Goal: Task Accomplishment & Management: Manage account settings

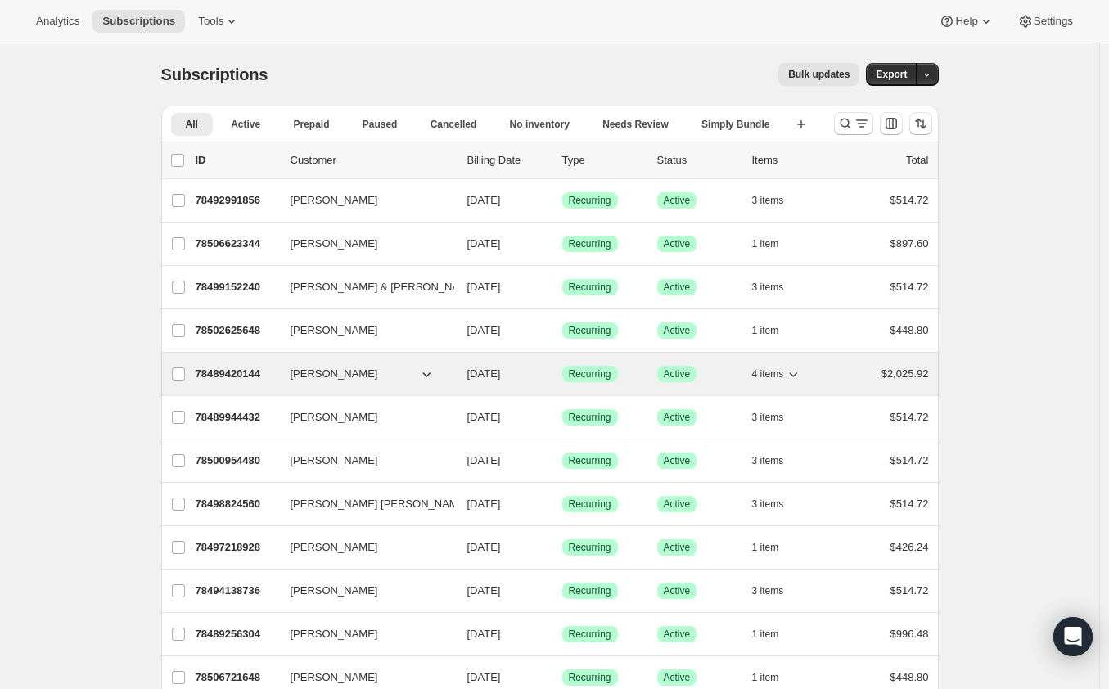
click at [784, 379] on span "4 items" at bounding box center [768, 373] width 32 height 13
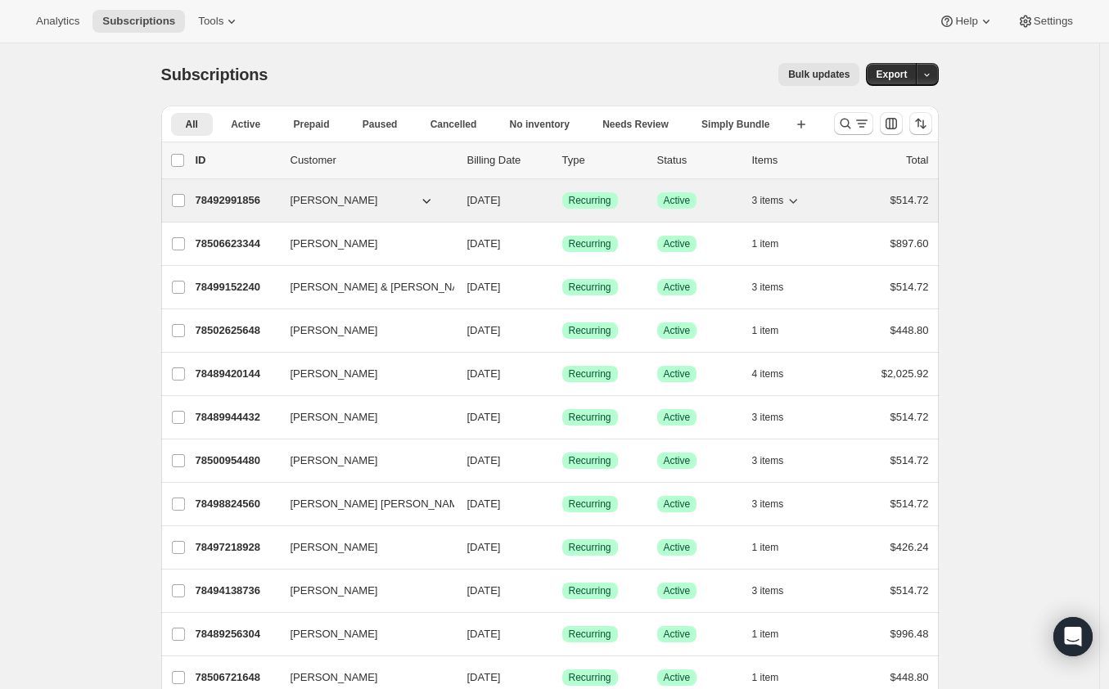
click at [370, 203] on button "[PERSON_NAME]" at bounding box center [363, 200] width 164 height 26
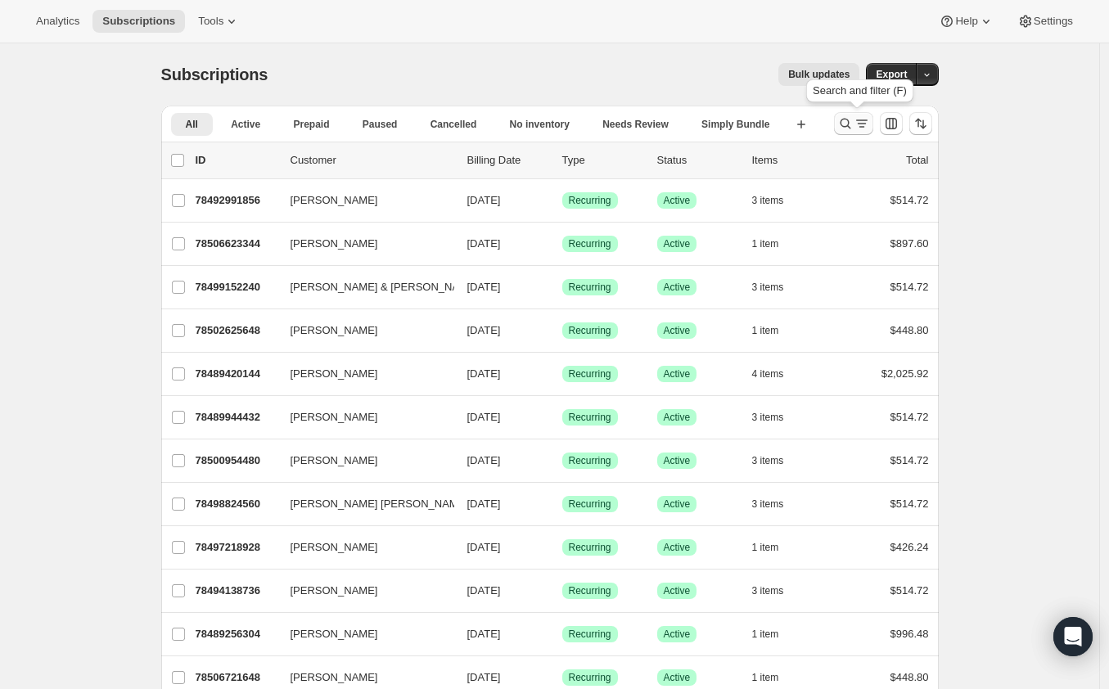
click at [851, 116] on icon "Search and filter results" at bounding box center [845, 123] width 16 height 16
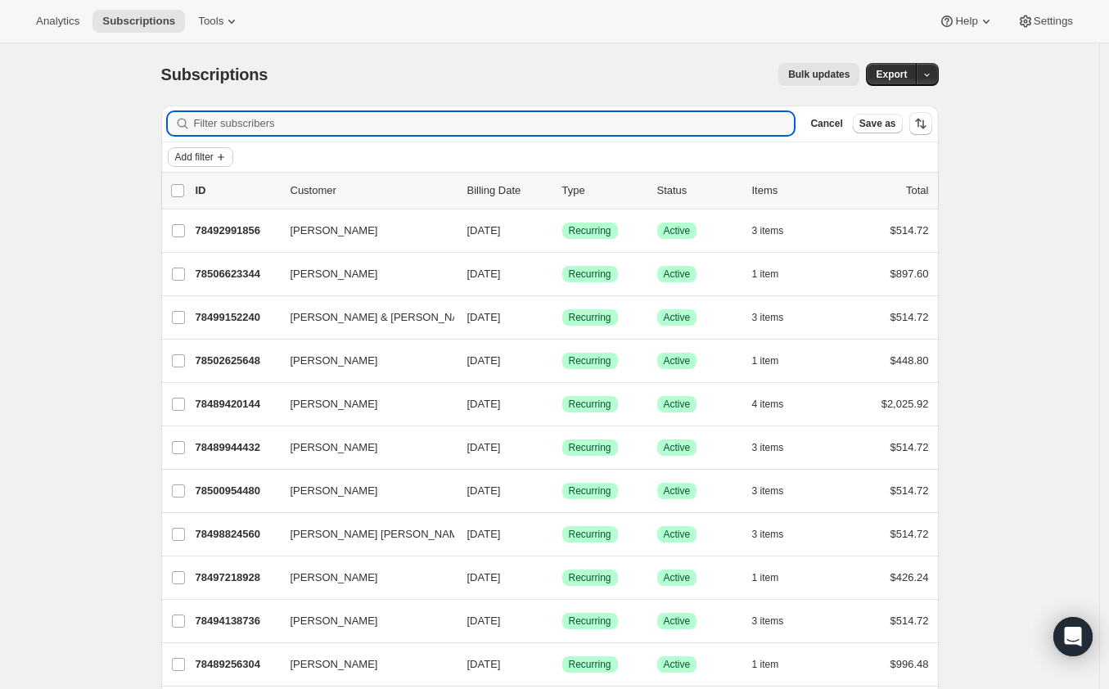
click at [223, 157] on icon "Add filter" at bounding box center [220, 157] width 13 height 13
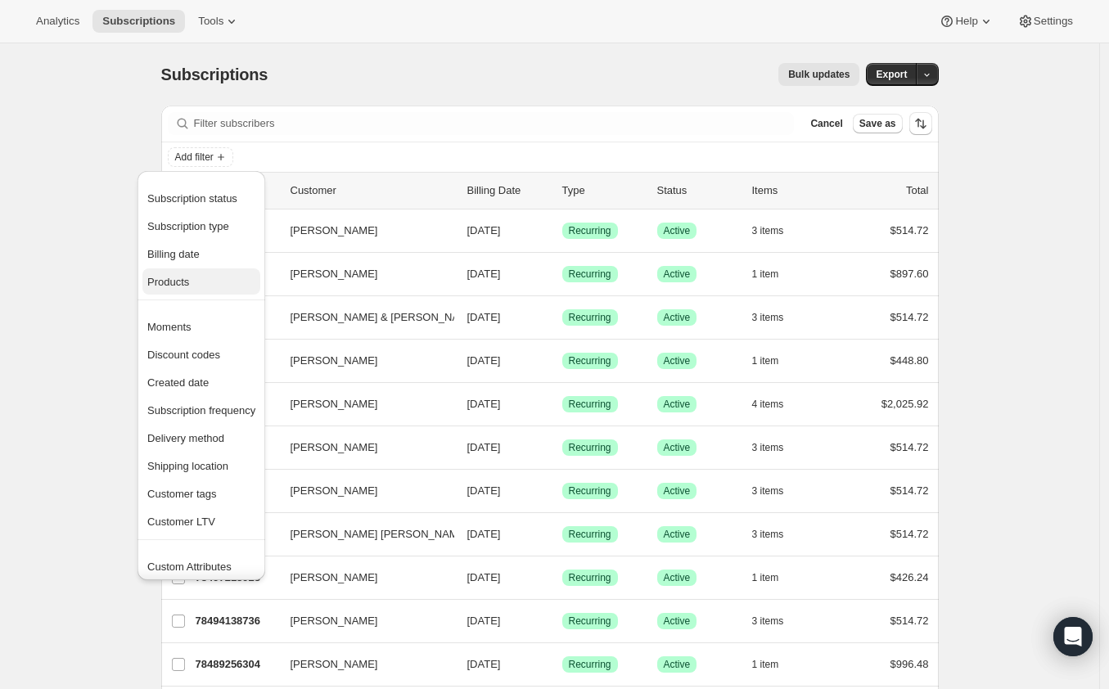
click at [203, 268] on button "Products" at bounding box center [201, 281] width 118 height 26
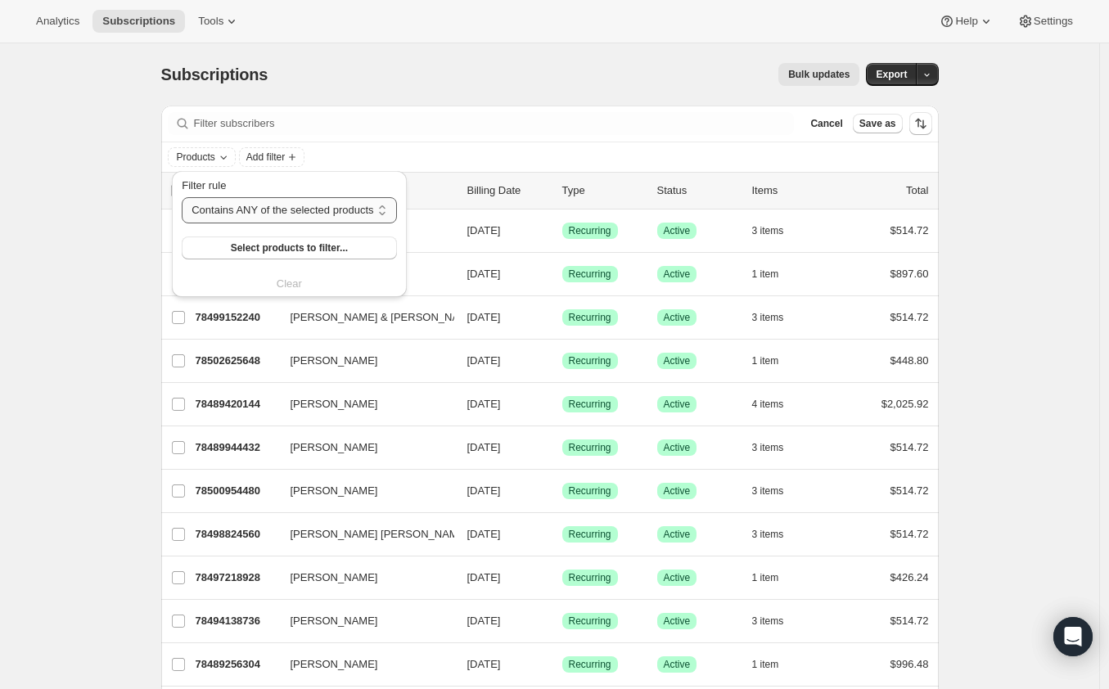
click at [281, 217] on select "Contains ANY of the selected products Contains ALL of the selected products Con…" at bounding box center [289, 210] width 214 height 26
click at [322, 171] on div "Filter rule Contains ANY of the selected products Contains ALL of the selected …" at bounding box center [289, 234] width 234 height 126
click at [298, 245] on span "Select products to filter..." at bounding box center [289, 247] width 117 height 13
click at [457, 97] on div "Subscriptions. This page is ready Subscriptions Bulk updates More actions Bulk …" at bounding box center [549, 74] width 777 height 62
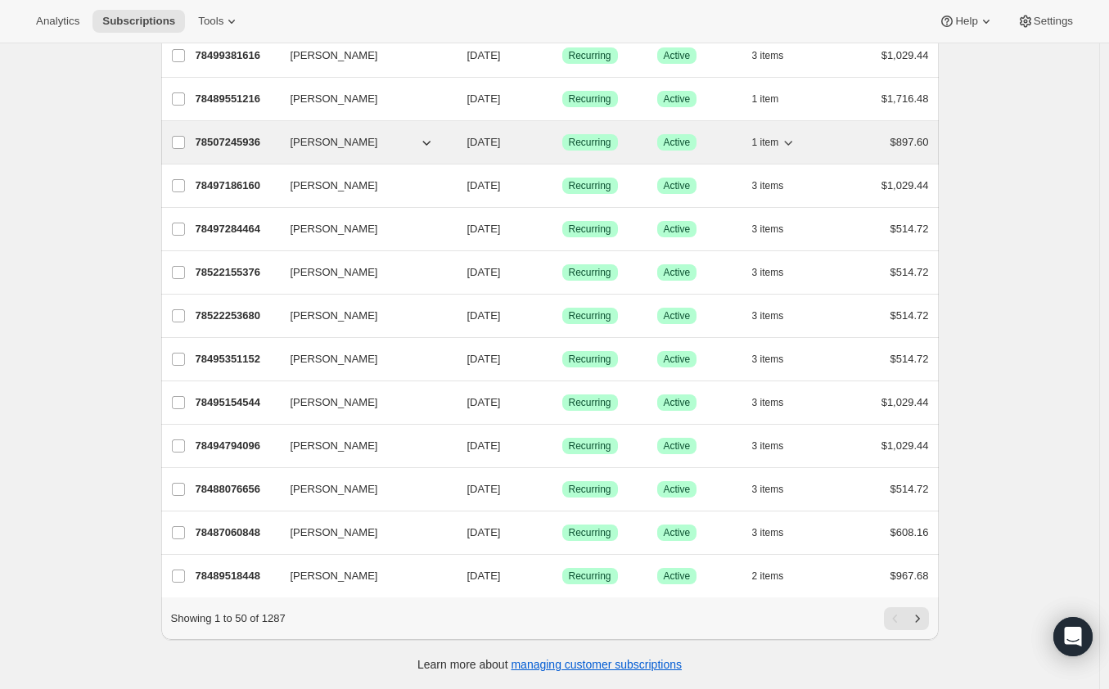
scroll to position [1797, 0]
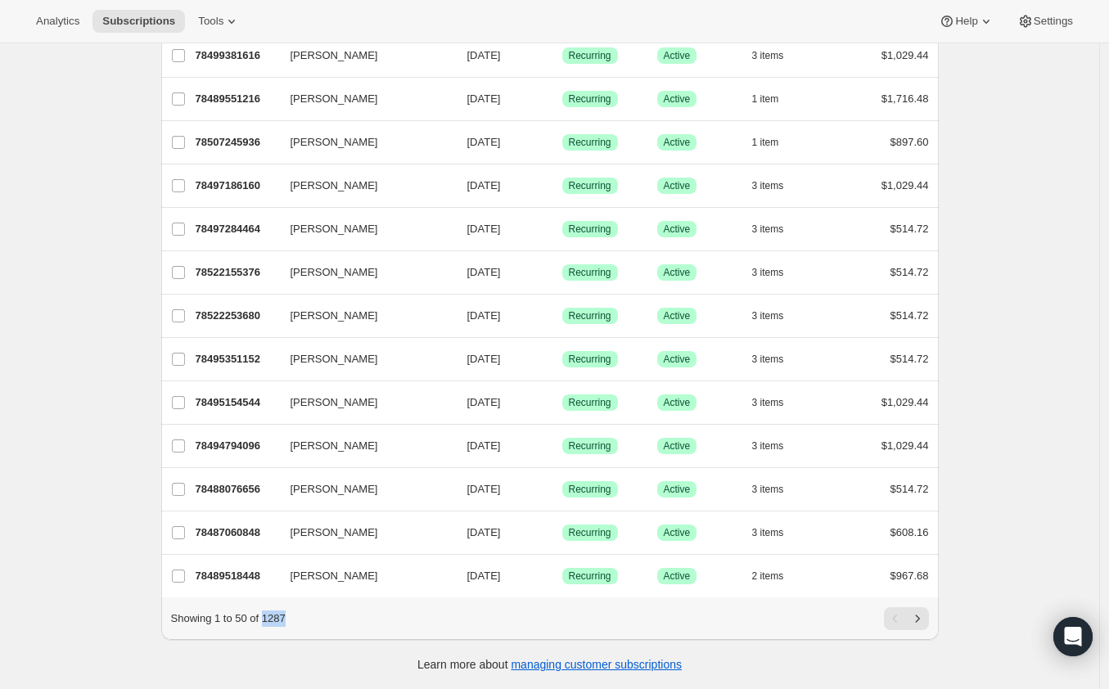
drag, startPoint x: 290, startPoint y: 618, endPoint x: 266, endPoint y: 619, distance: 24.6
click at [266, 619] on div "Showing 1 to 50 of 1287" at bounding box center [550, 618] width 758 height 23
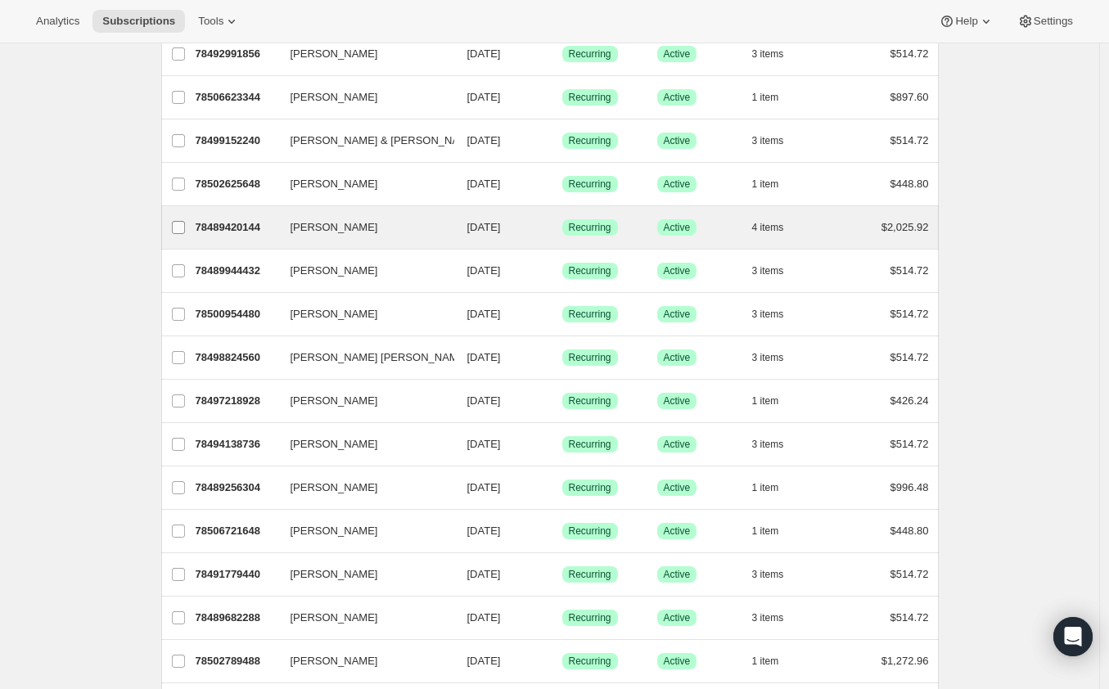
scroll to position [70, 0]
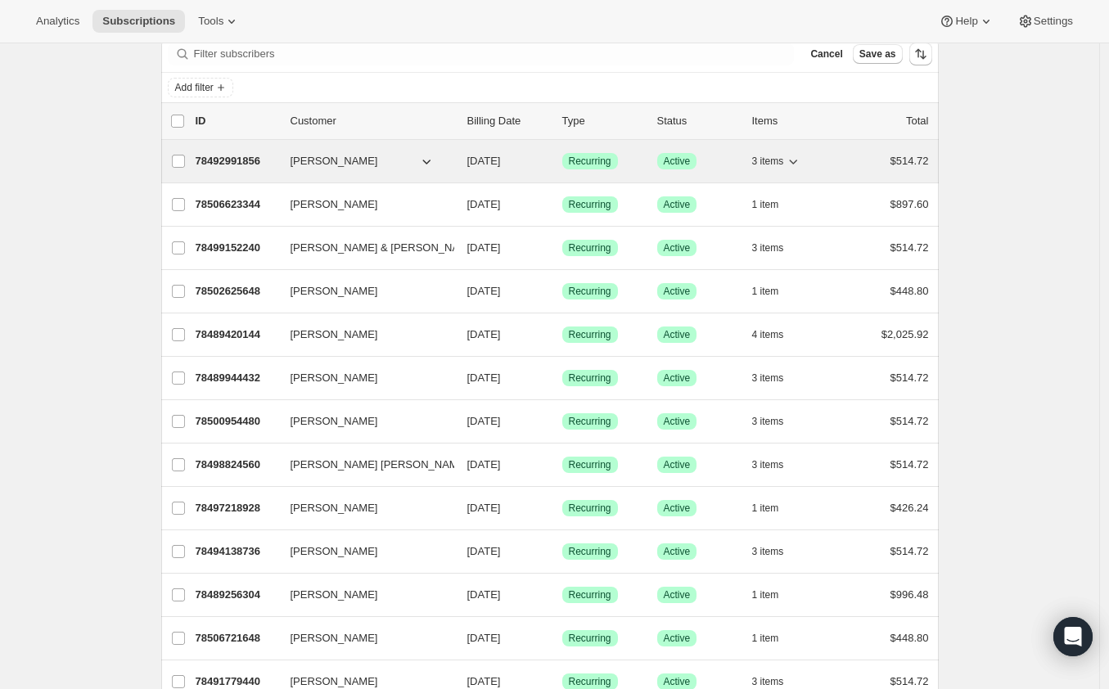
click at [250, 162] on p "78492991856" at bounding box center [237, 161] width 82 height 16
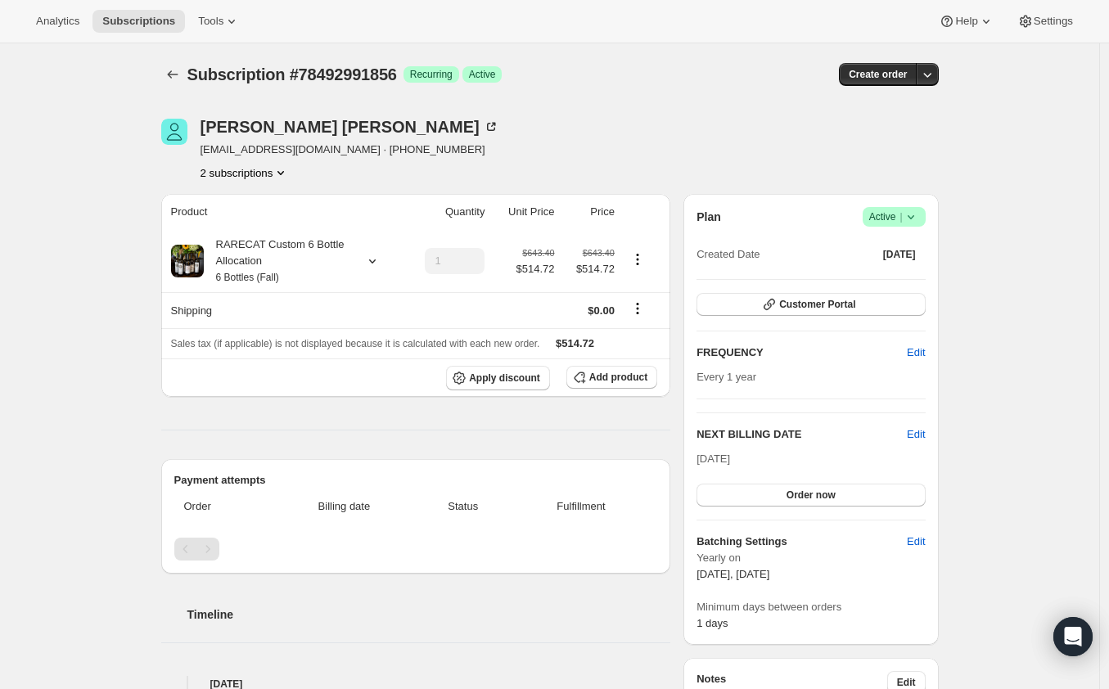
click at [275, 171] on button "2 subscriptions" at bounding box center [244, 172] width 89 height 16
click at [391, 176] on div "[PERSON_NAME] [PERSON_NAME][EMAIL_ADDRESS][DOMAIN_NAME] · [PHONE_NUMBER] 2 subs…" at bounding box center [433, 150] width 544 height 62
click at [176, 67] on icon "Subscriptions" at bounding box center [172, 74] width 16 height 16
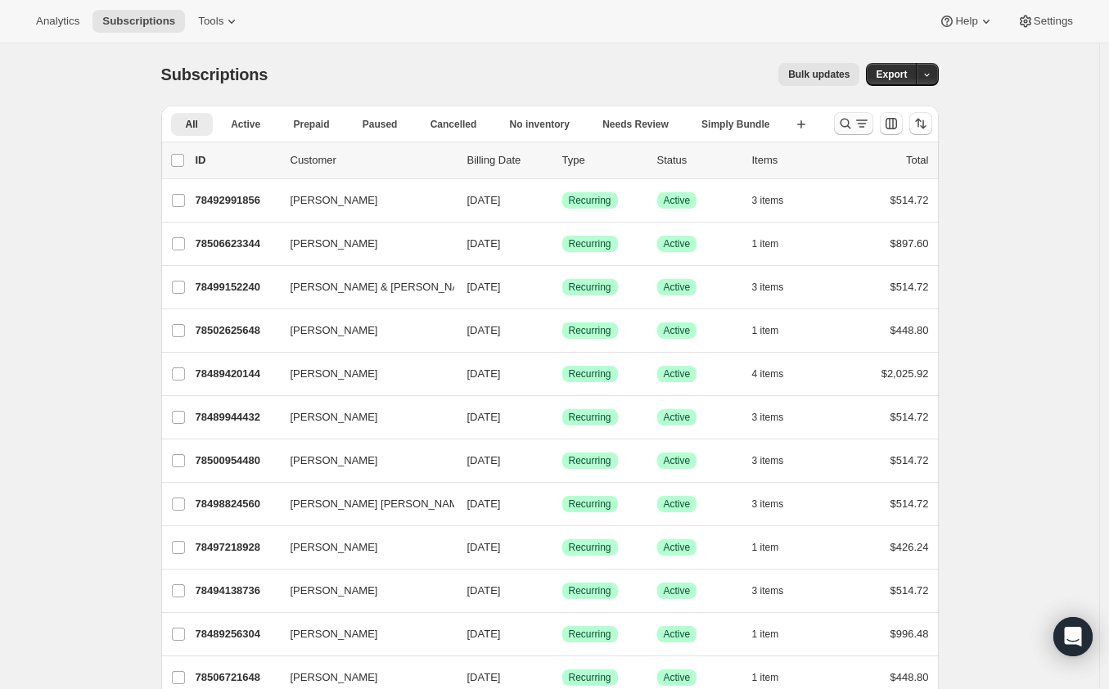
click at [843, 130] on icon "Search and filter results" at bounding box center [845, 123] width 16 height 16
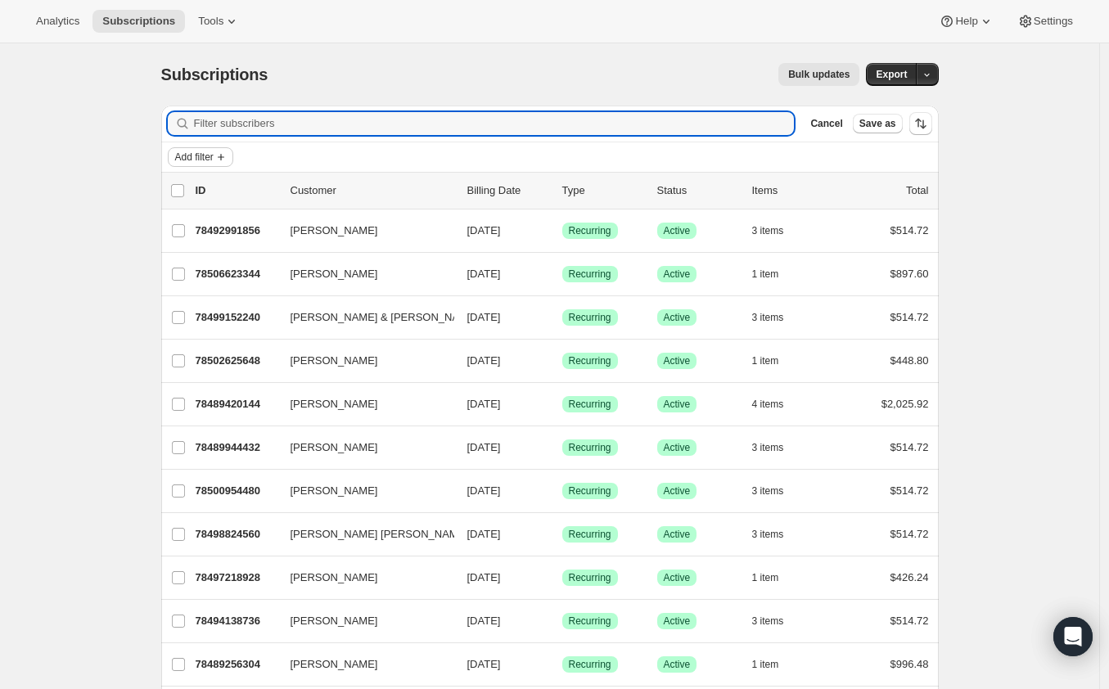
click at [227, 160] on icon "Add filter" at bounding box center [220, 157] width 13 height 13
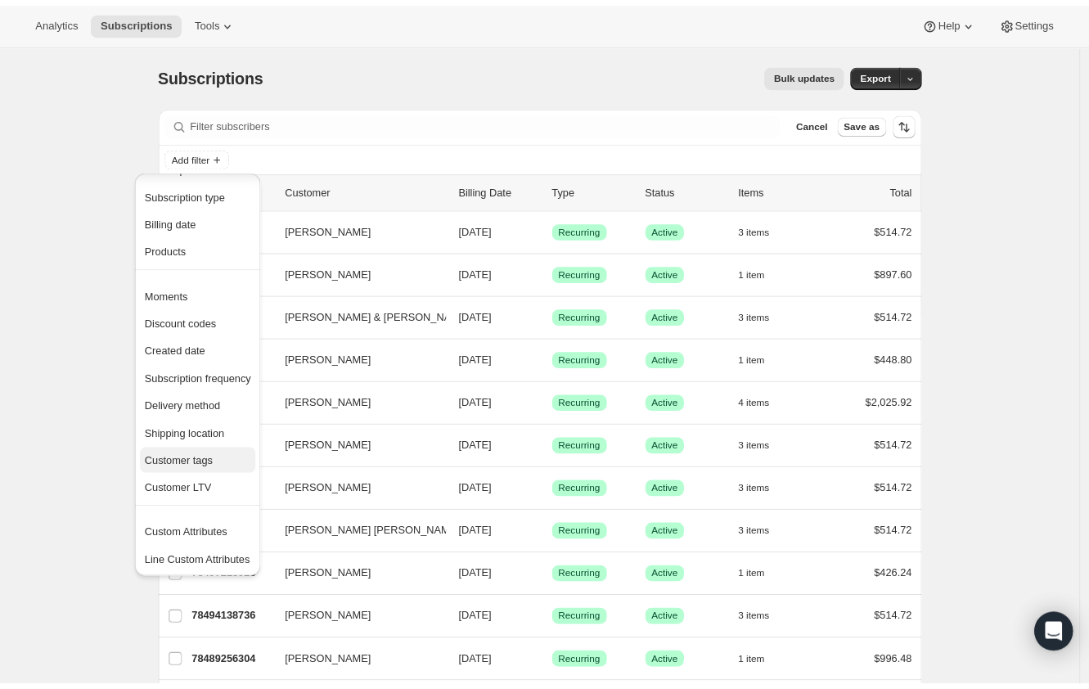
scroll to position [91, 0]
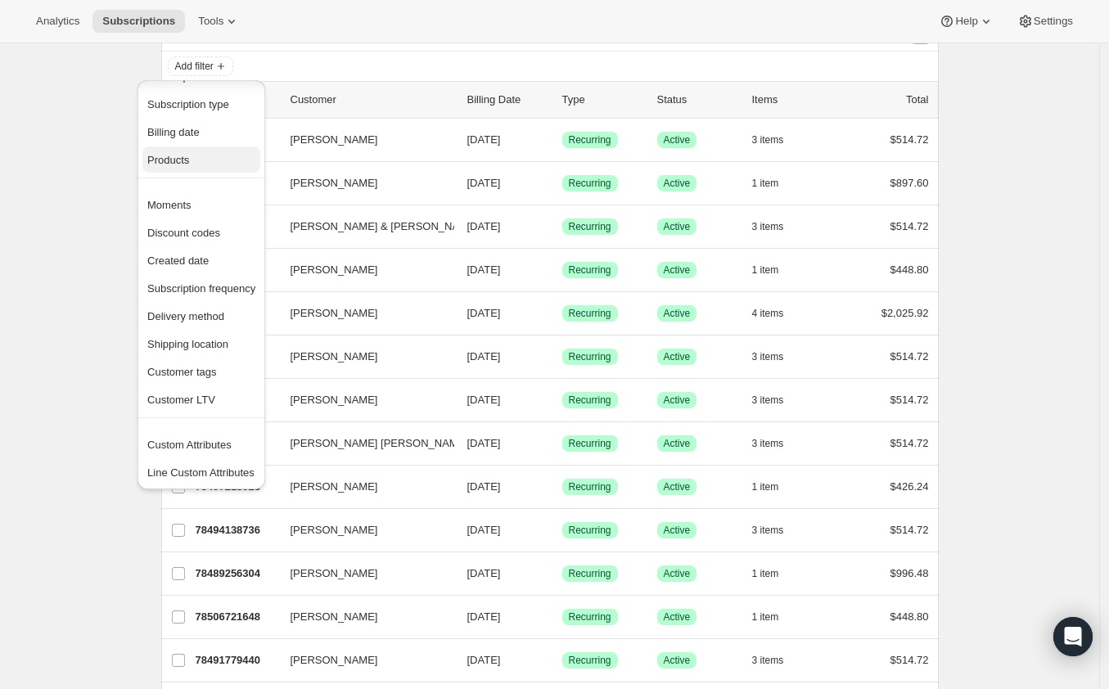
click at [187, 159] on span "Products" at bounding box center [168, 160] width 42 height 12
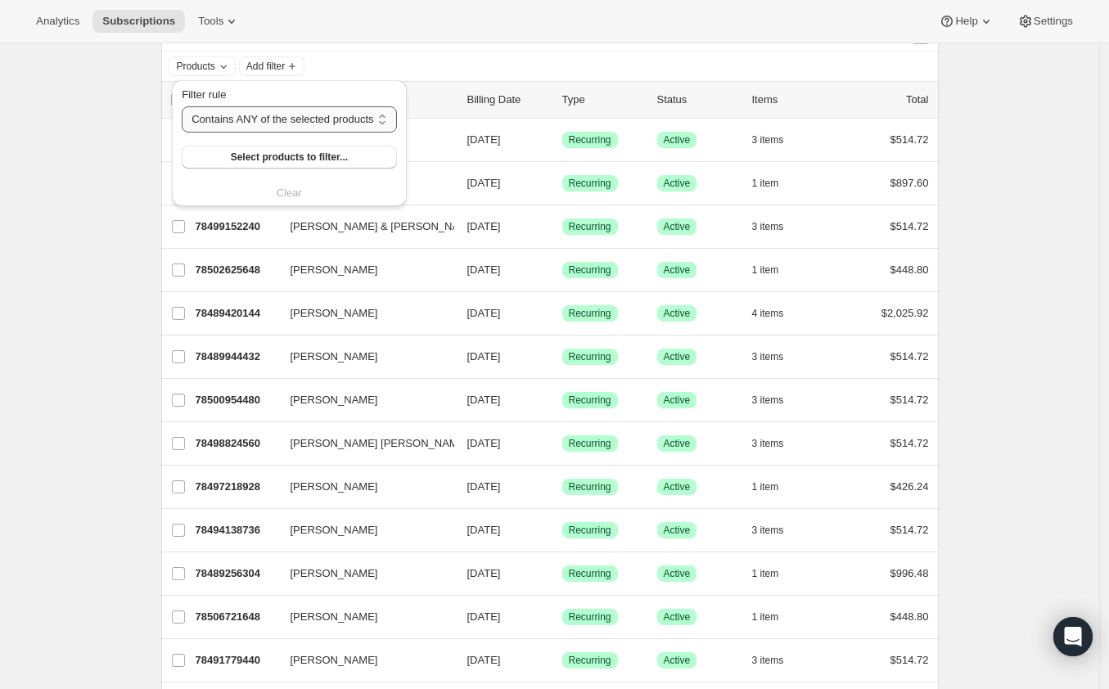
click at [268, 127] on select "Contains ANY of the selected products Contains ALL of the selected products Con…" at bounding box center [289, 119] width 214 height 26
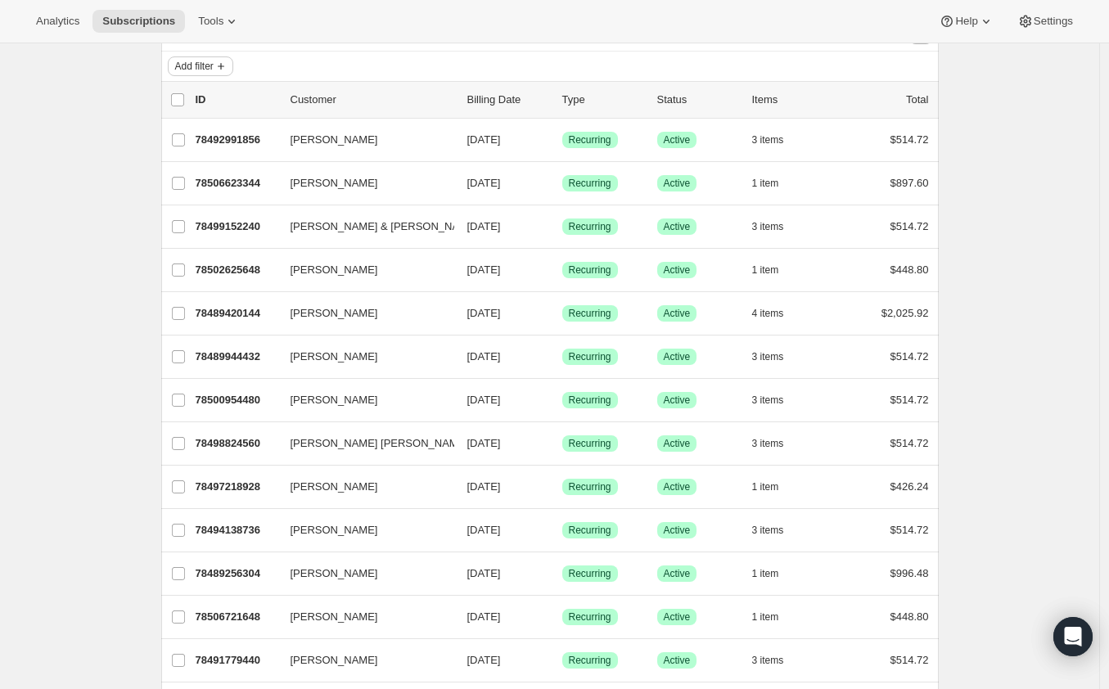
click at [227, 67] on icon "Add filter" at bounding box center [220, 66] width 13 height 13
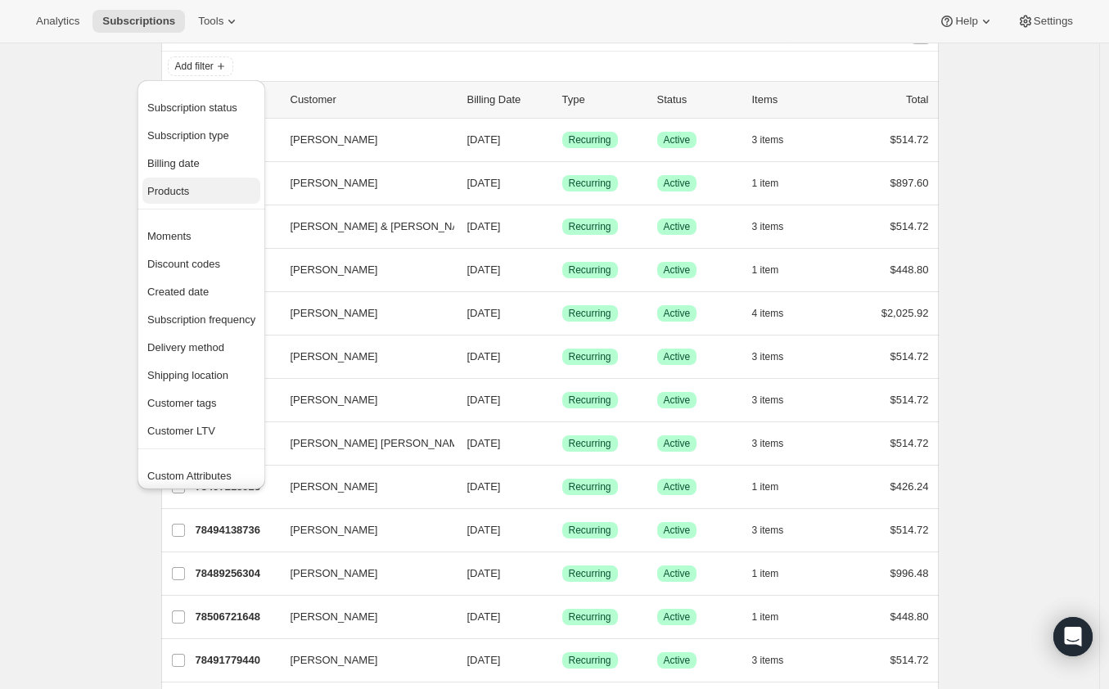
click at [203, 182] on button "Products" at bounding box center [201, 191] width 118 height 26
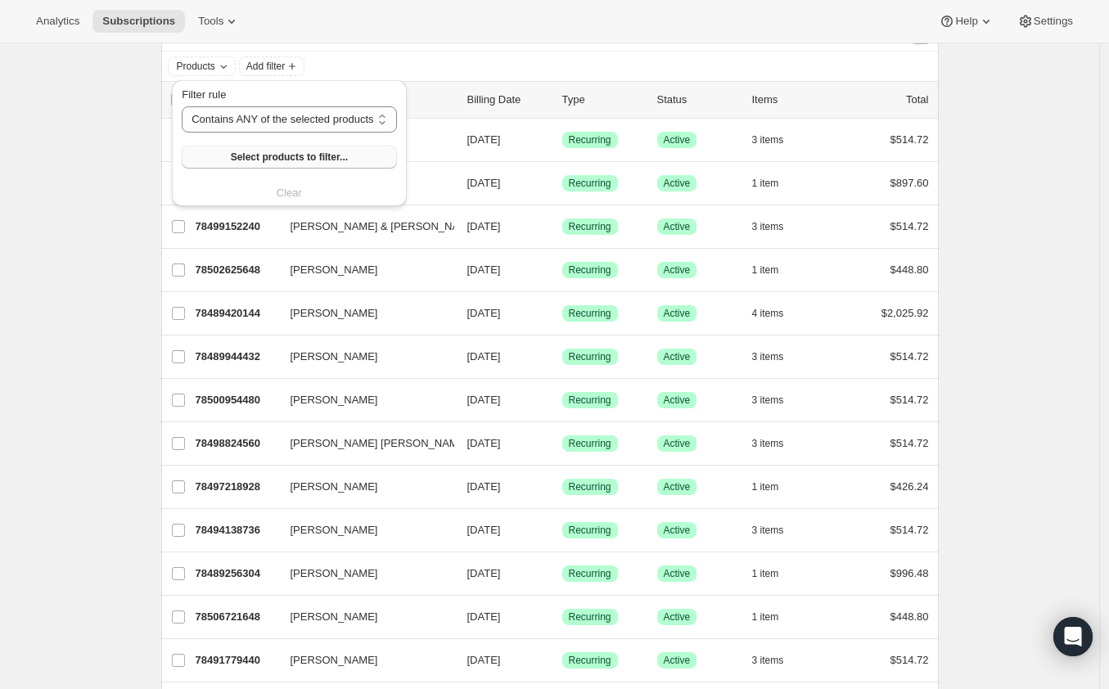
click at [238, 151] on span "Select products to filter..." at bounding box center [289, 157] width 117 height 13
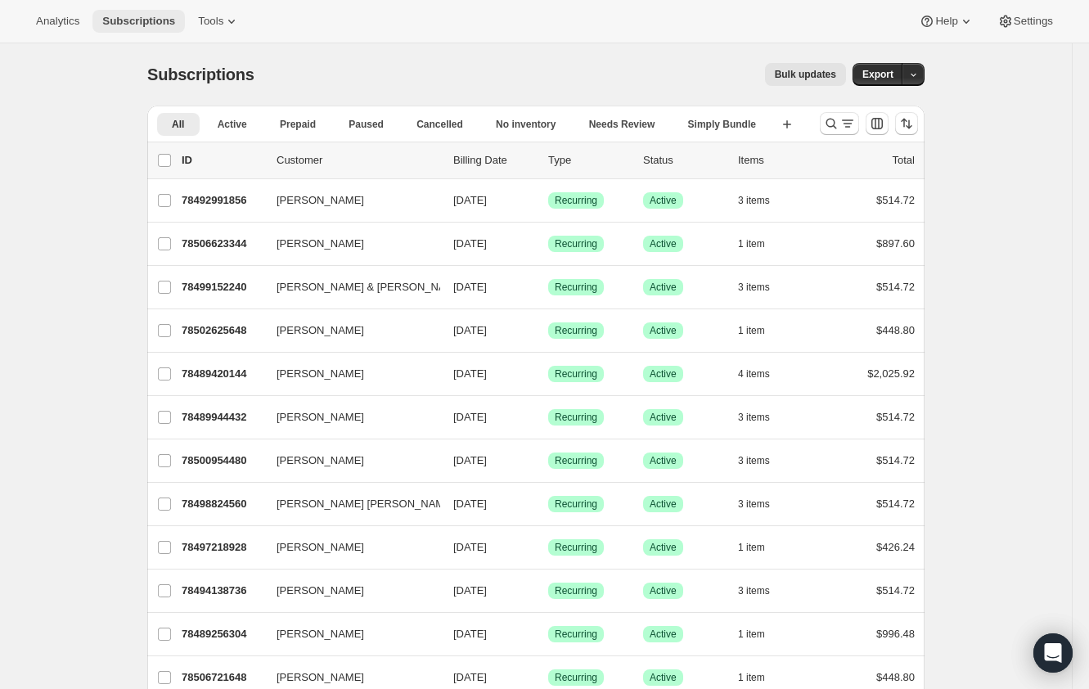
click at [161, 21] on span "Subscriptions" at bounding box center [138, 21] width 73 height 13
click at [208, 20] on span "Tools" at bounding box center [210, 21] width 25 height 13
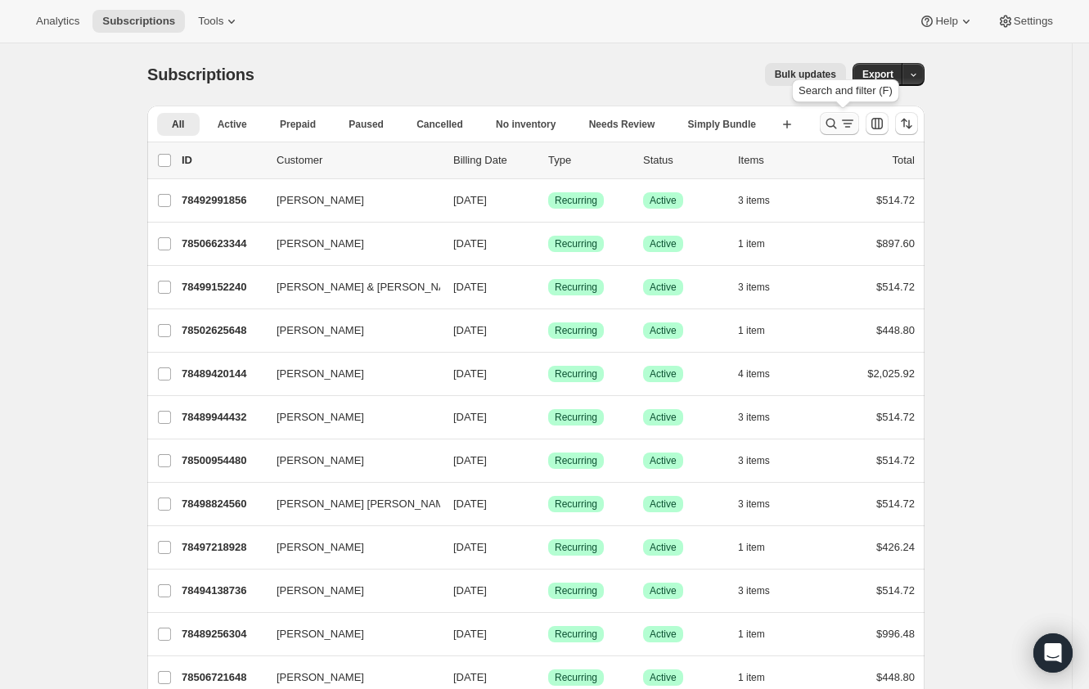
click at [839, 124] on icon "Search and filter results" at bounding box center [831, 123] width 16 height 16
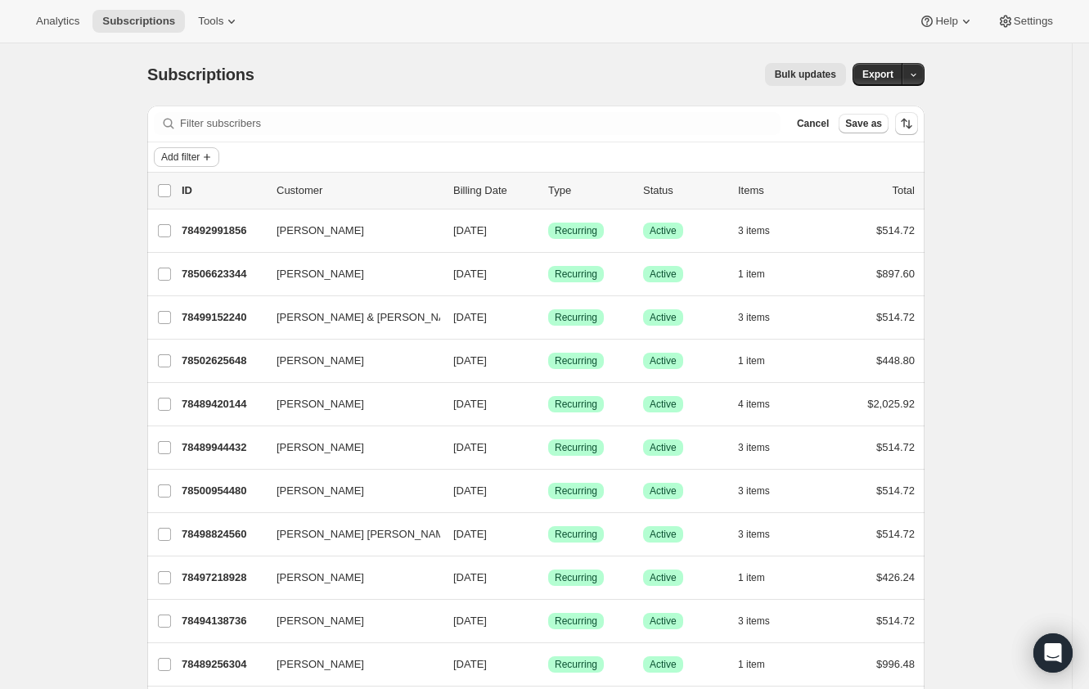
click at [200, 156] on span "Add filter" at bounding box center [180, 157] width 38 height 13
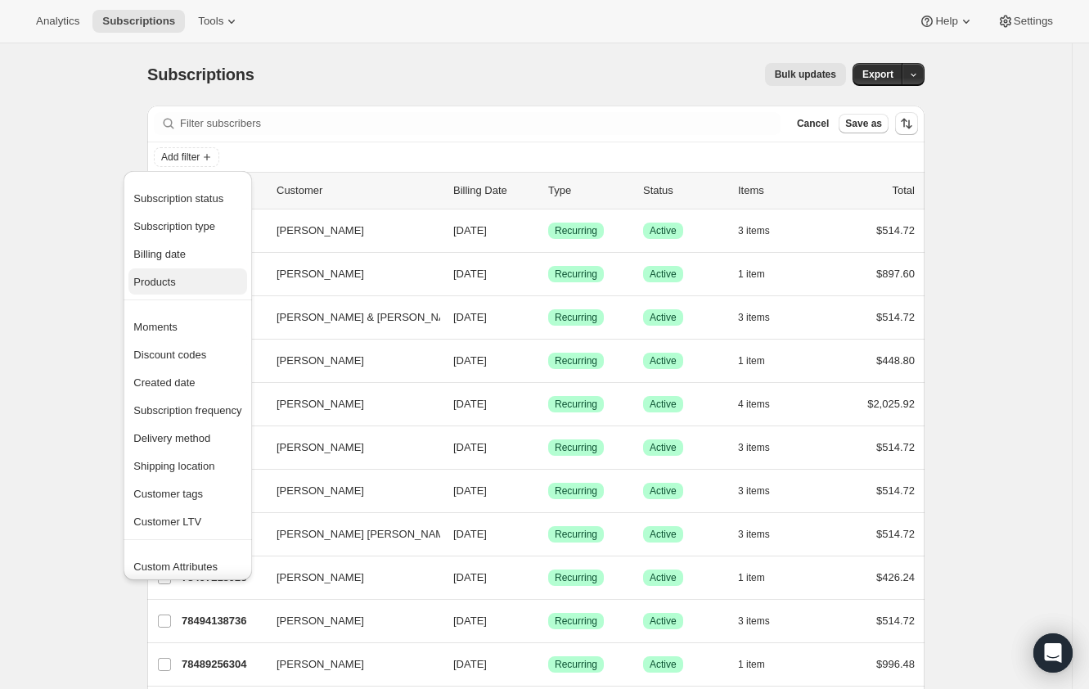
click at [198, 290] on button "Products" at bounding box center [187, 281] width 118 height 26
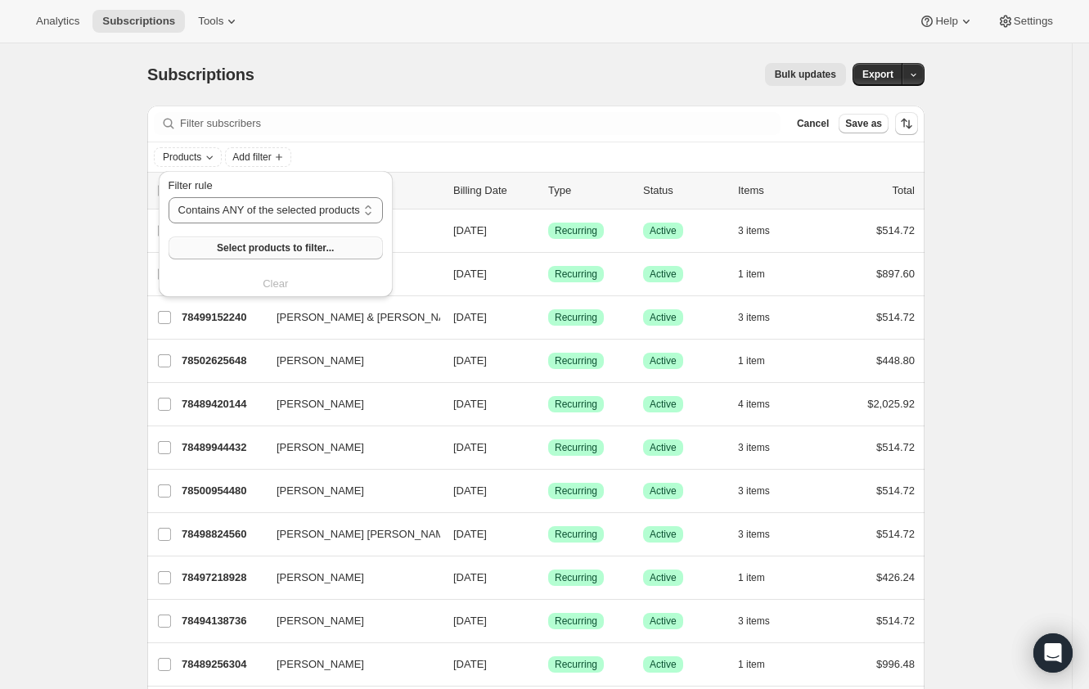
click at [239, 246] on span "Select products to filter..." at bounding box center [275, 247] width 117 height 13
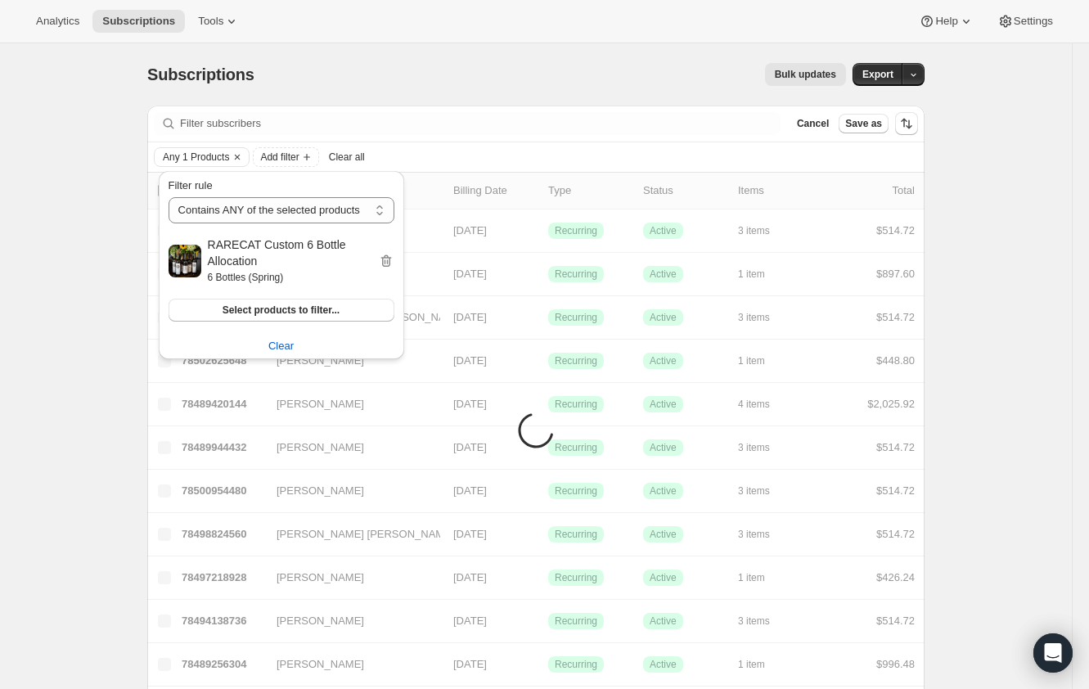
click at [505, 90] on div "Subscriptions. This page is ready Subscriptions Bulk updates More actions Bulk …" at bounding box center [535, 74] width 777 height 62
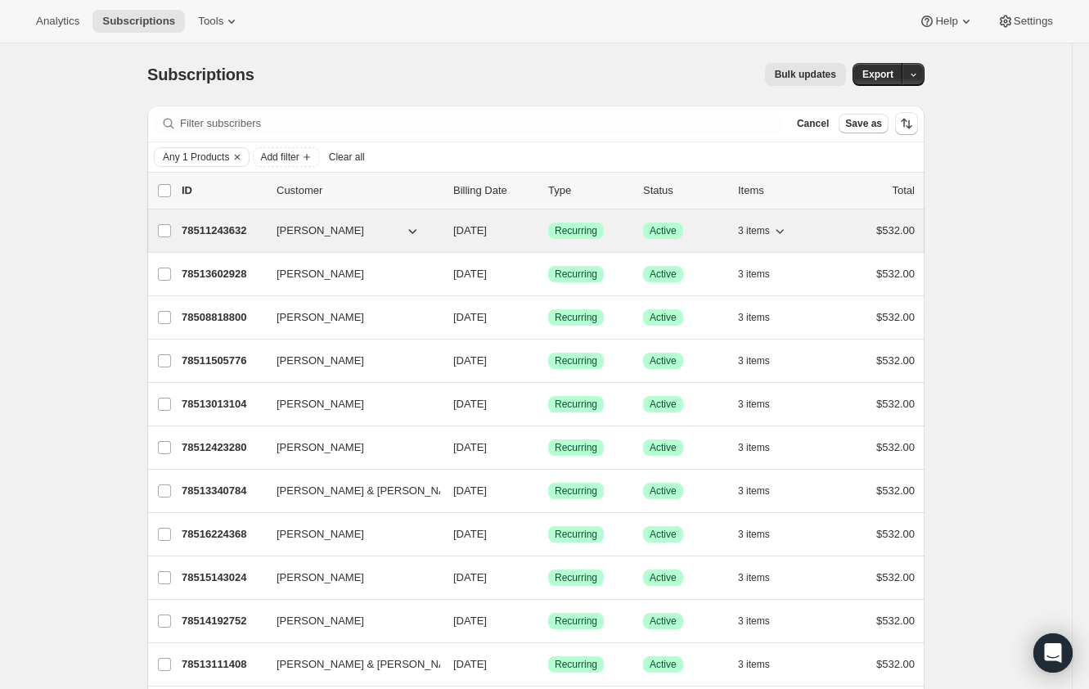
click at [770, 233] on span "3 items" at bounding box center [754, 230] width 32 height 13
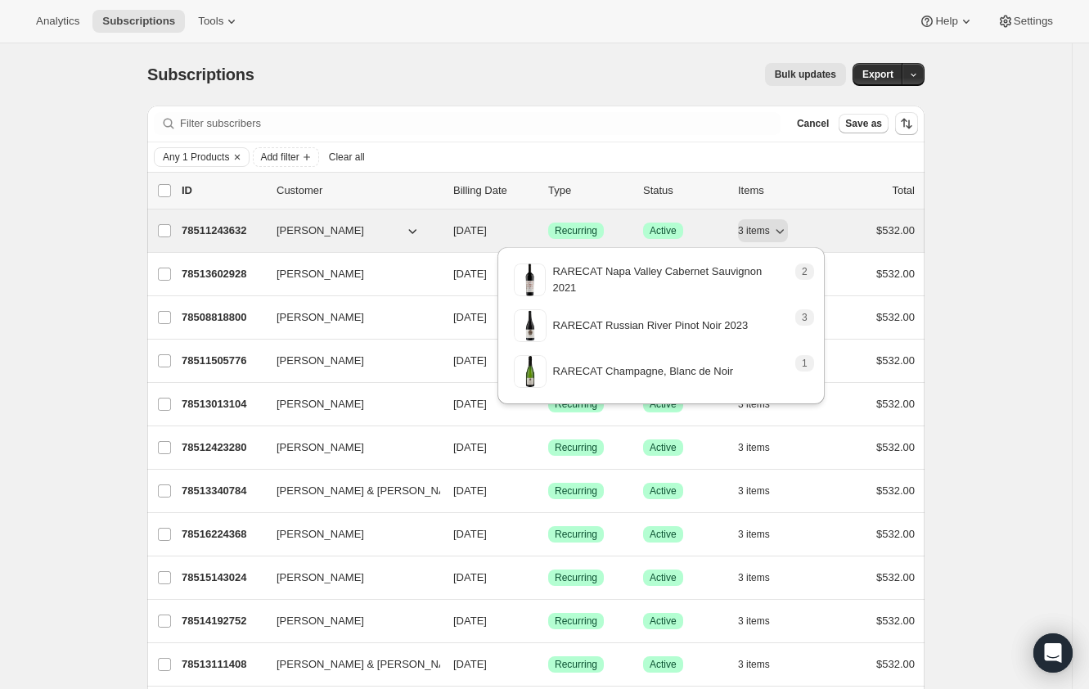
click at [251, 235] on p "78511243632" at bounding box center [223, 231] width 82 height 16
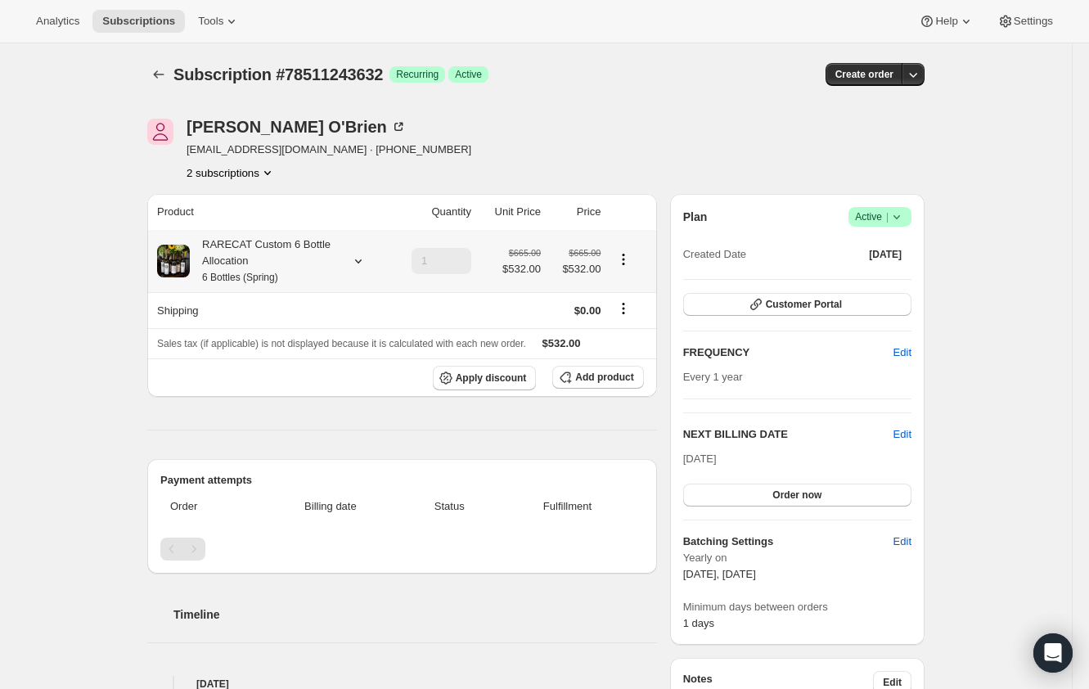
click at [279, 262] on div "RARECAT Custom 6 Bottle Allocation 6 Bottles (Spring)" at bounding box center [263, 260] width 147 height 49
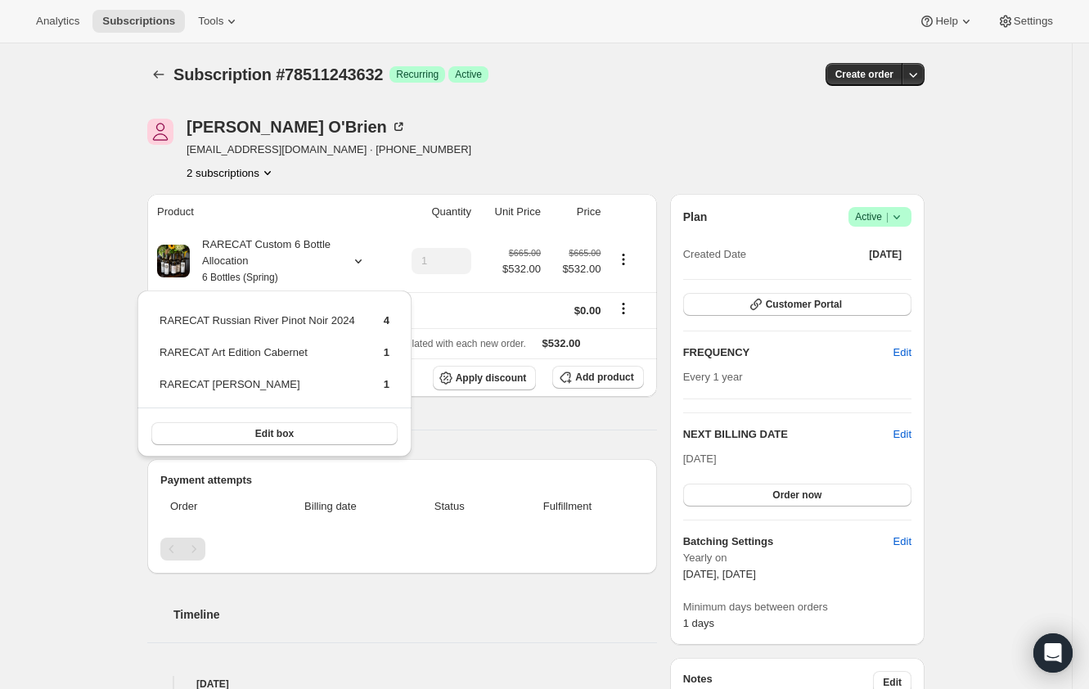
click at [47, 271] on div "Subscription #78511243632. This page is ready Subscription #78511243632 Success…" at bounding box center [536, 694] width 1072 height 1303
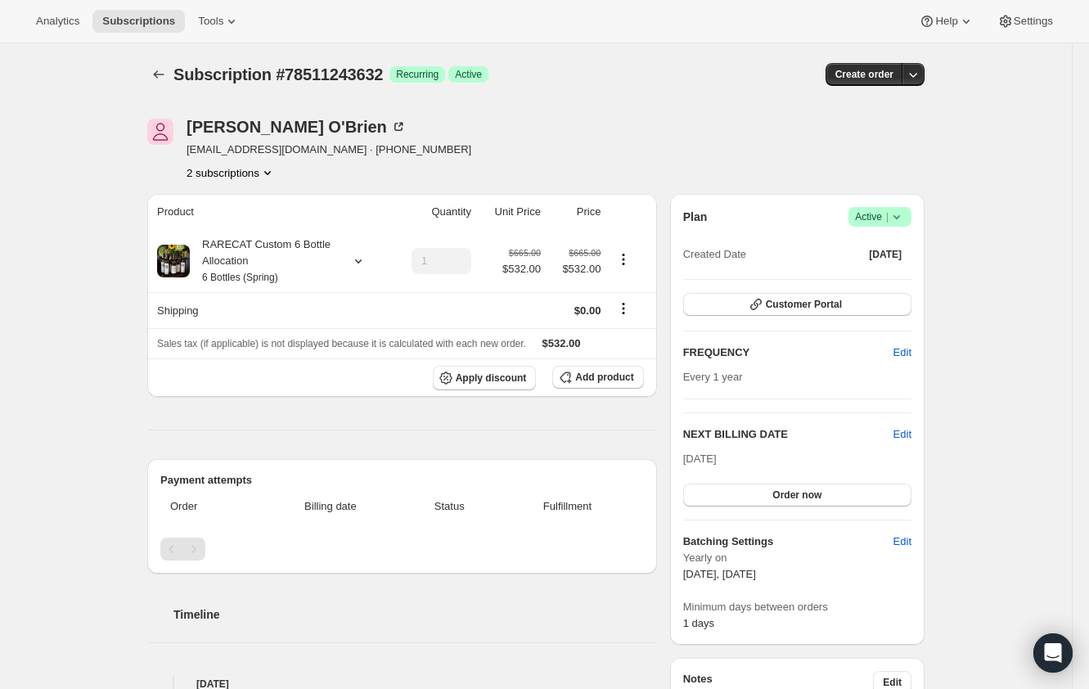
click at [268, 173] on icon "Product actions" at bounding box center [267, 172] width 16 height 16
click at [272, 207] on span "78490435952" at bounding box center [236, 204] width 114 height 16
click at [271, 170] on icon "Product actions" at bounding box center [267, 172] width 16 height 16
click at [305, 182] on div "78490435952 Info Current 78511243632" at bounding box center [236, 221] width 146 height 81
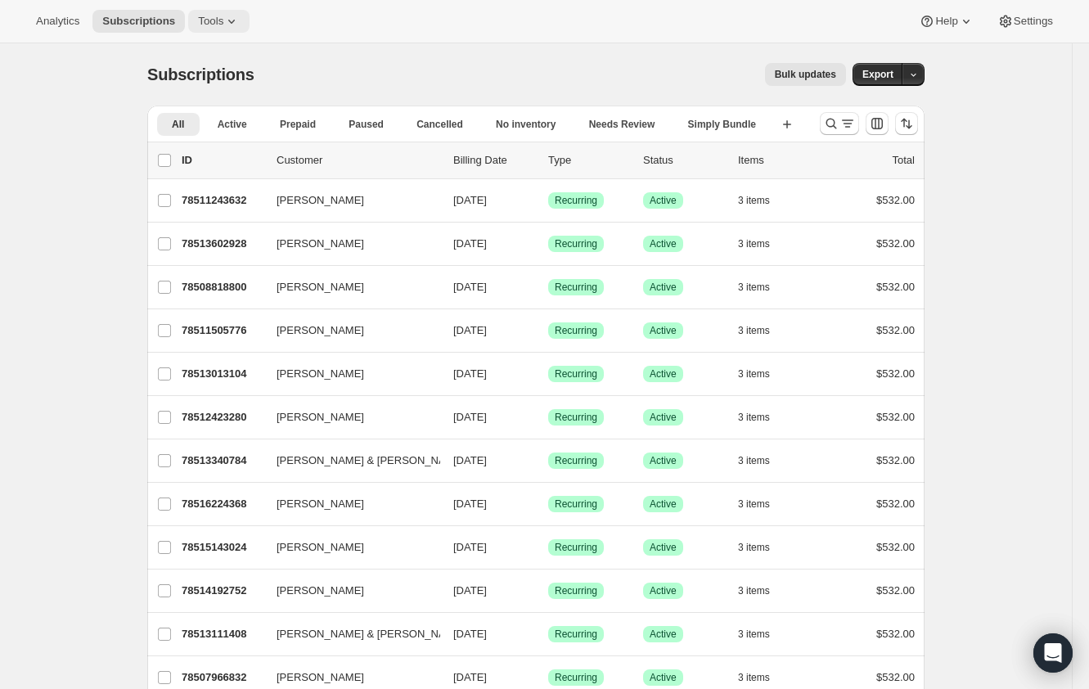
click at [221, 10] on button "Tools" at bounding box center [218, 21] width 61 height 23
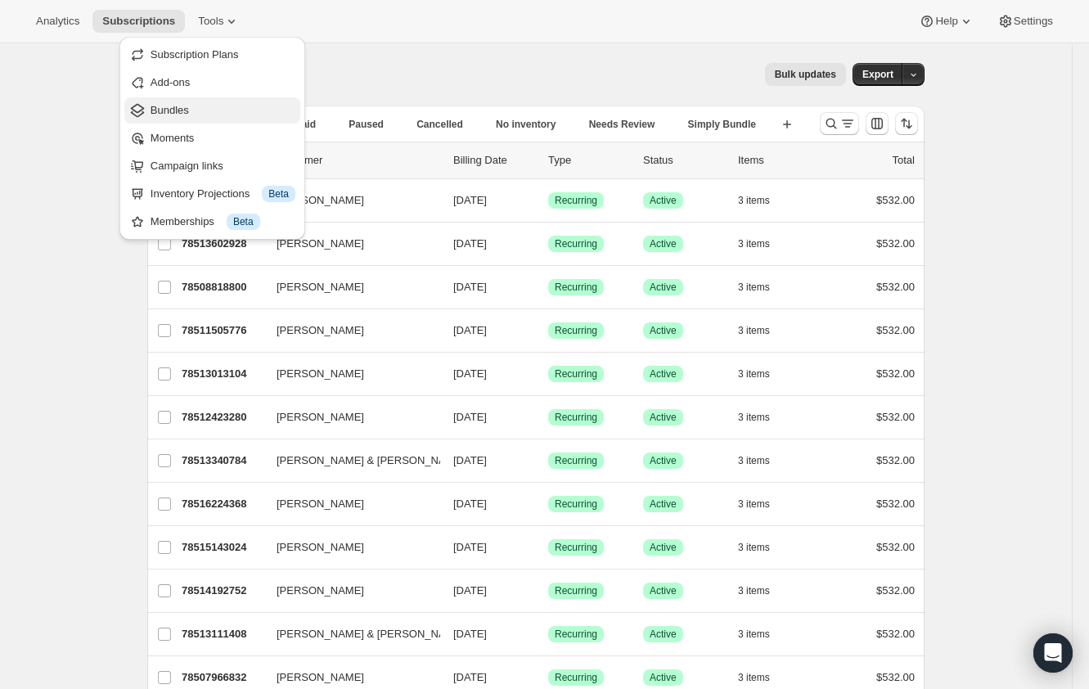
click at [233, 106] on span "Bundles" at bounding box center [223, 110] width 145 height 16
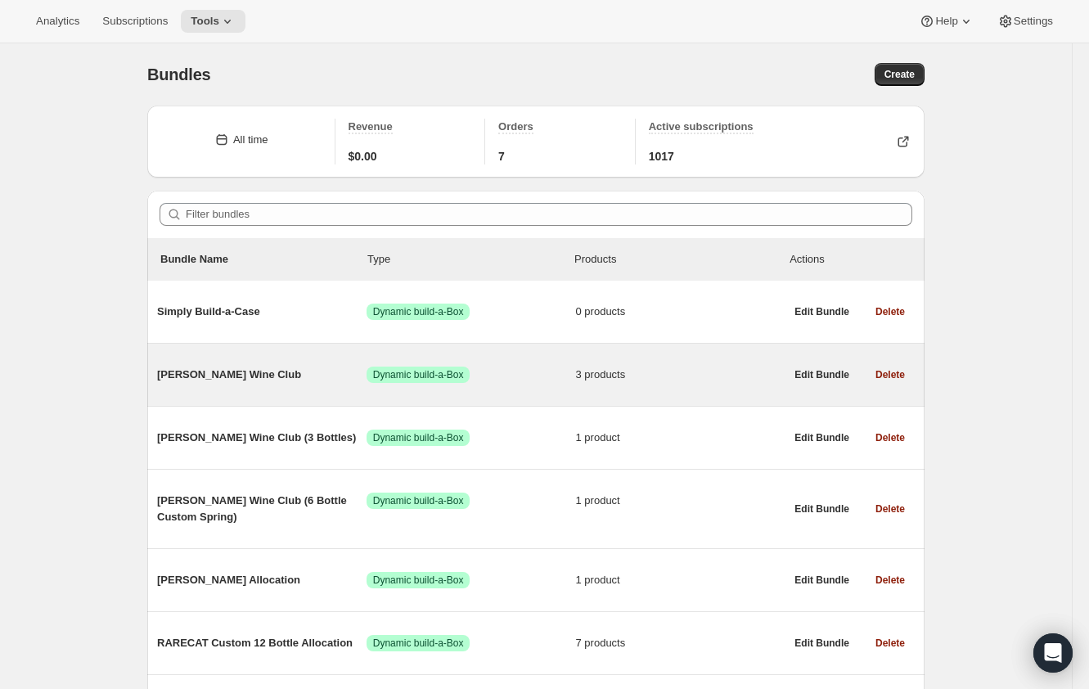
click at [245, 378] on span "Audrey Wine Club" at bounding box center [261, 375] width 209 height 16
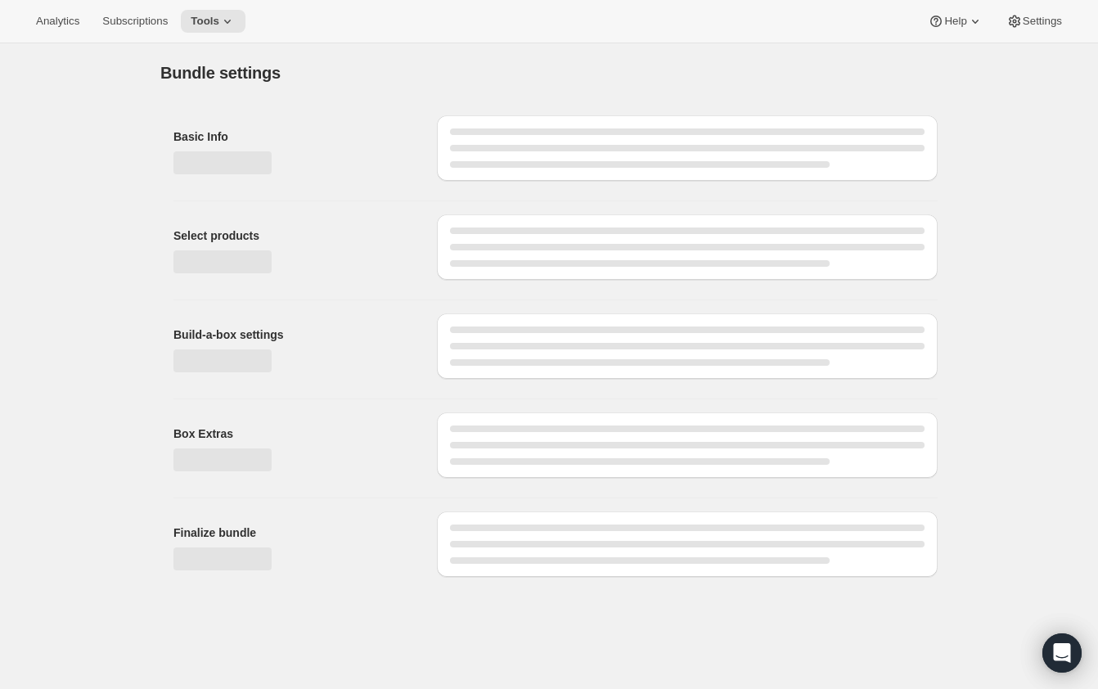
type input "Audrey Wine Club"
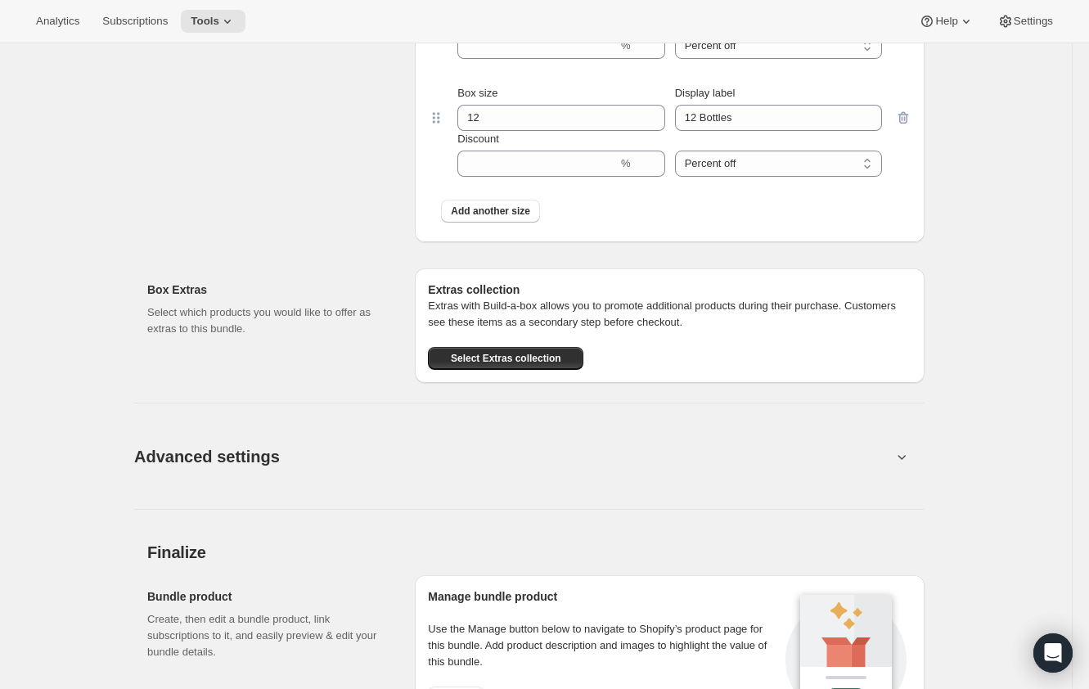
scroll to position [909, 0]
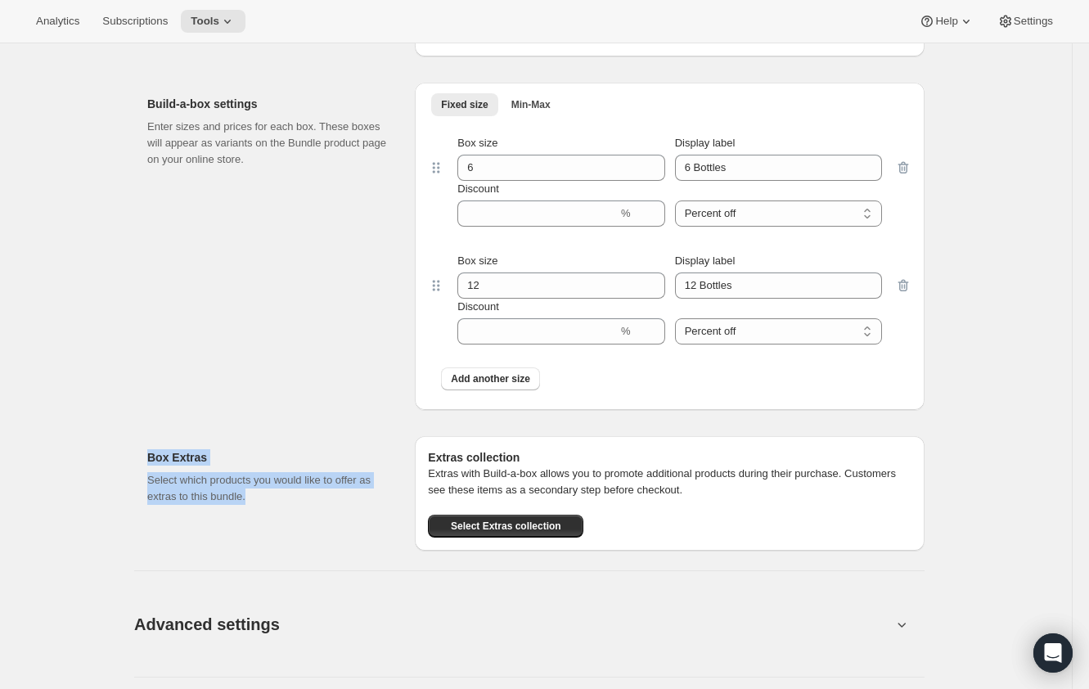
drag, startPoint x: 146, startPoint y: 450, endPoint x: 281, endPoint y: 494, distance: 142.1
click at [281, 494] on div "All time Revenue $0.00 Orders 3 Active subscriptions 4 Initial setup Basic Info…" at bounding box center [529, 156] width 790 height 1946
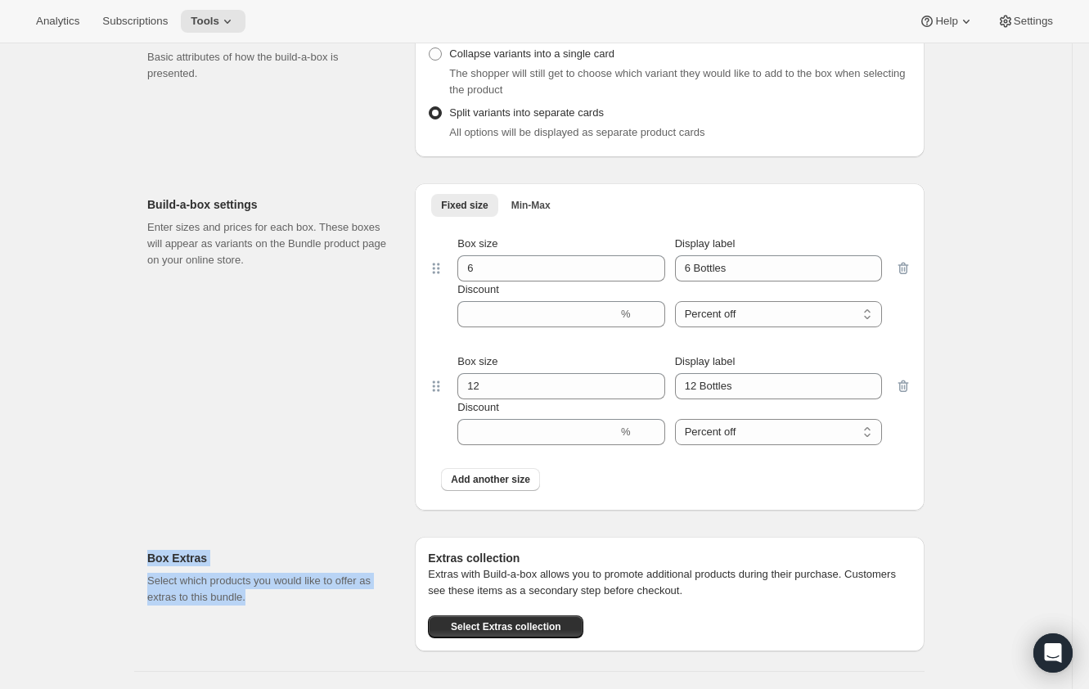
scroll to position [900, 0]
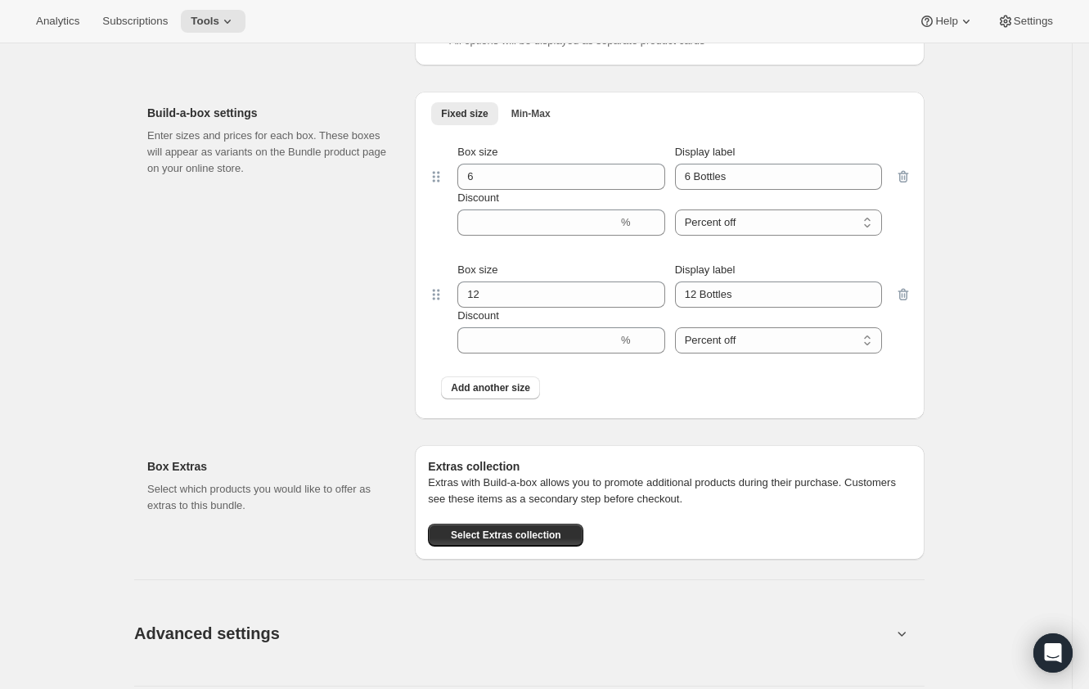
click at [464, 488] on p "Extras with Build-a-box allows you to promote additional products during their …" at bounding box center [670, 491] width 484 height 33
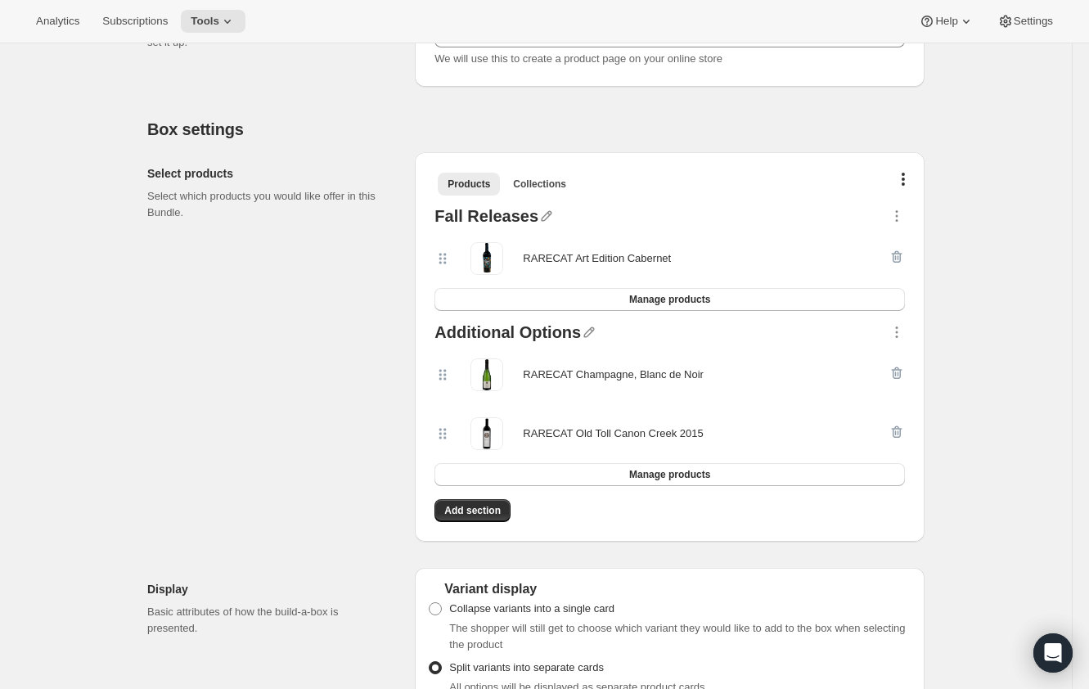
scroll to position [173, 0]
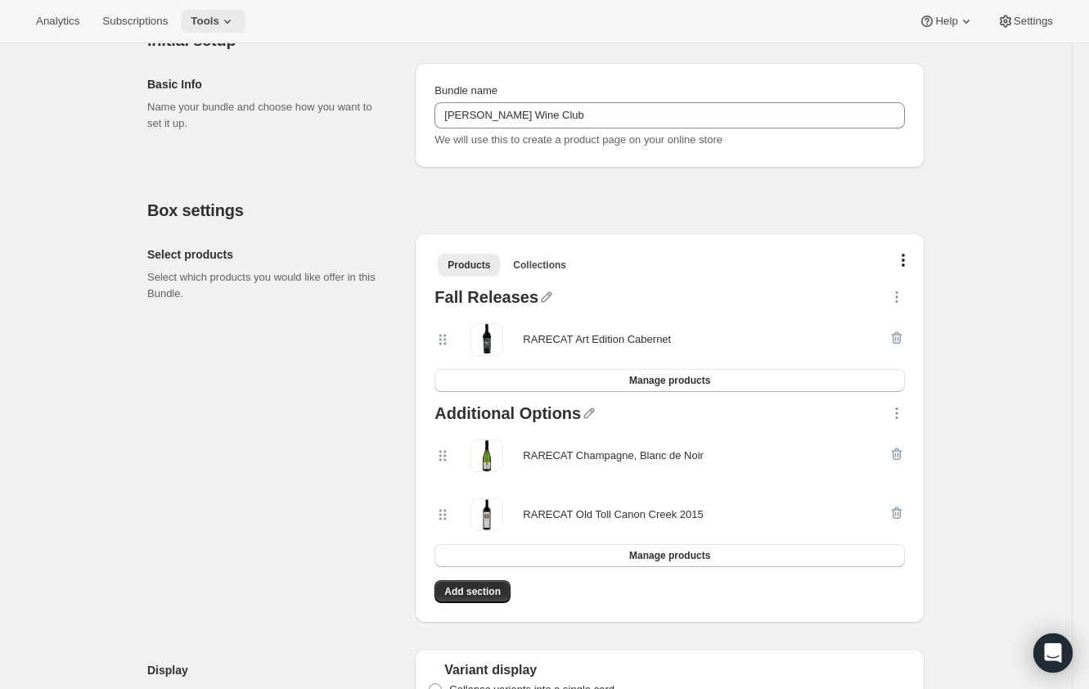
click at [214, 11] on button "Tools" at bounding box center [213, 21] width 65 height 23
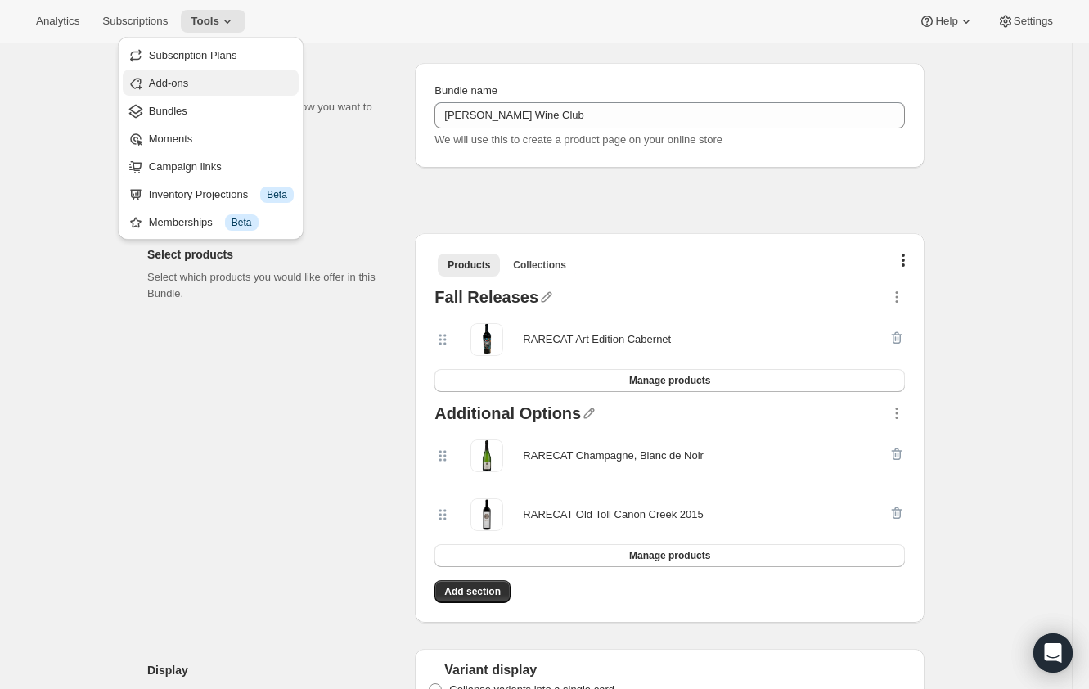
click at [205, 85] on span "Add-ons" at bounding box center [221, 83] width 145 height 16
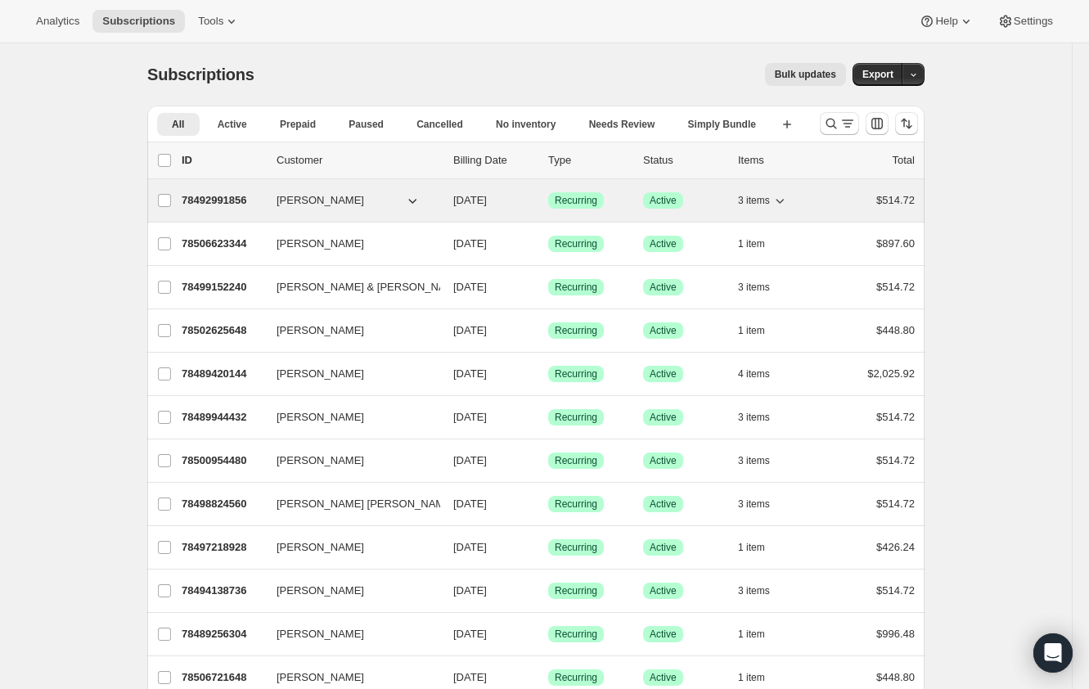
click at [248, 196] on p "78492991856" at bounding box center [223, 200] width 82 height 16
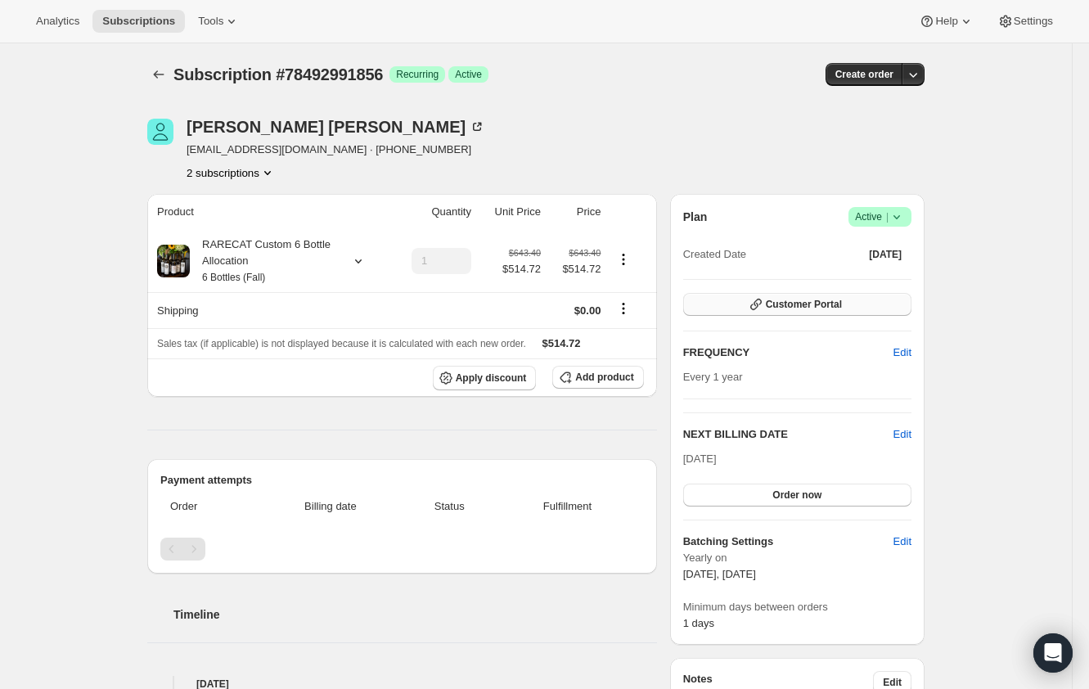
click at [838, 301] on span "Customer Portal" at bounding box center [804, 304] width 76 height 13
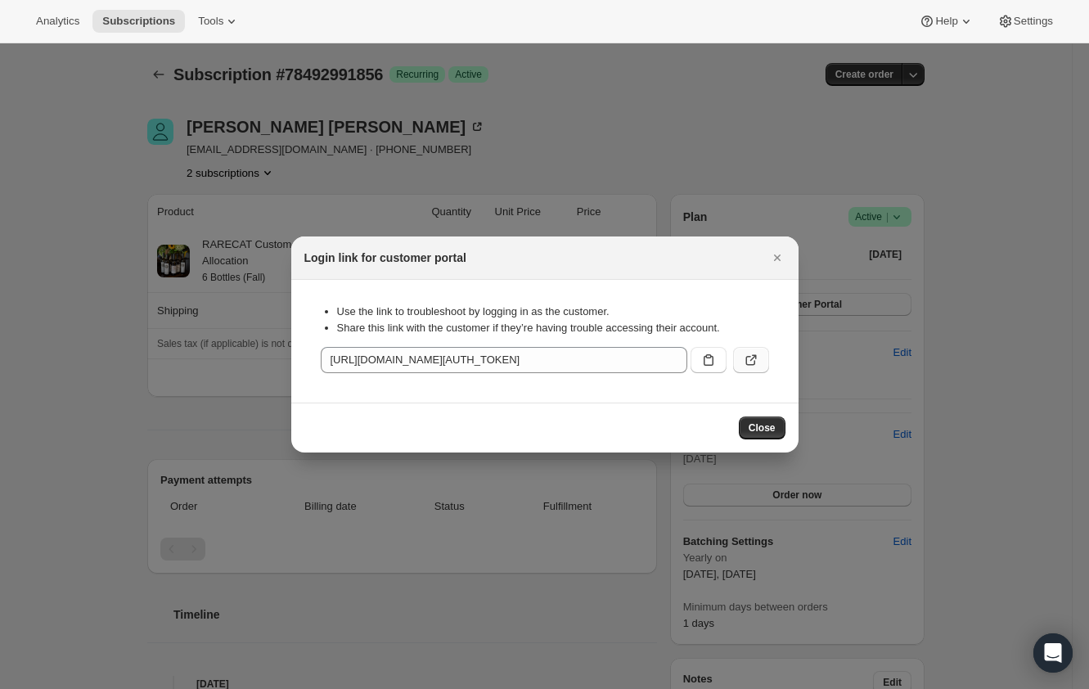
click at [745, 360] on icon ":r1b3:" at bounding box center [750, 361] width 10 height 10
click at [781, 256] on icon "Close" at bounding box center [777, 258] width 16 height 16
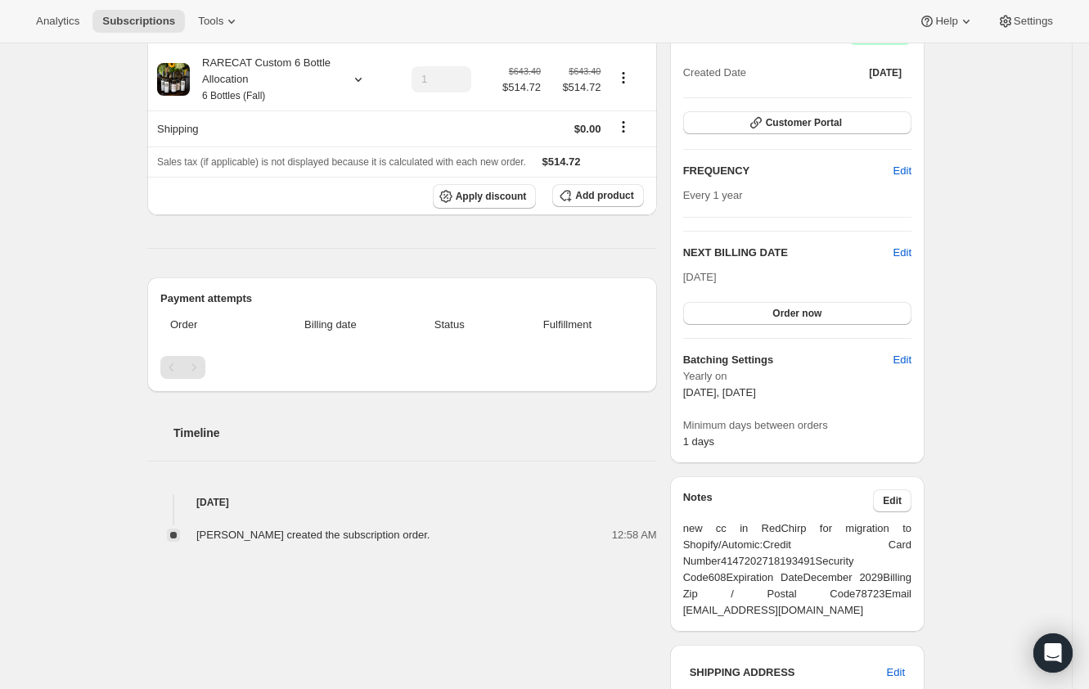
scroll to position [272, 0]
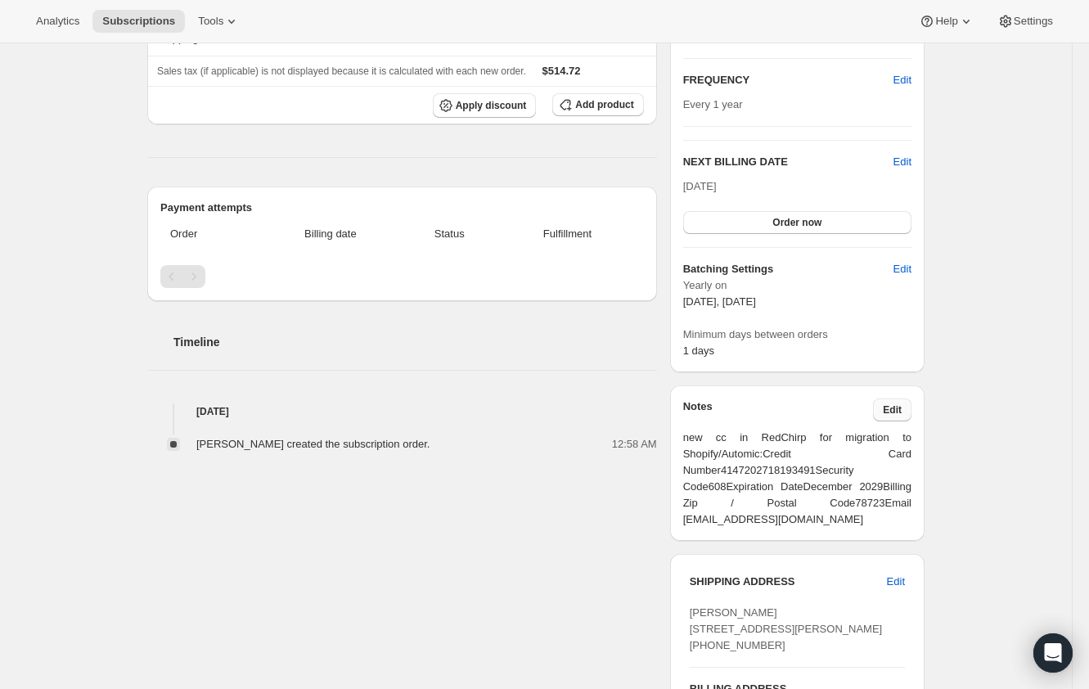
click at [900, 416] on button "Edit" at bounding box center [892, 409] width 38 height 23
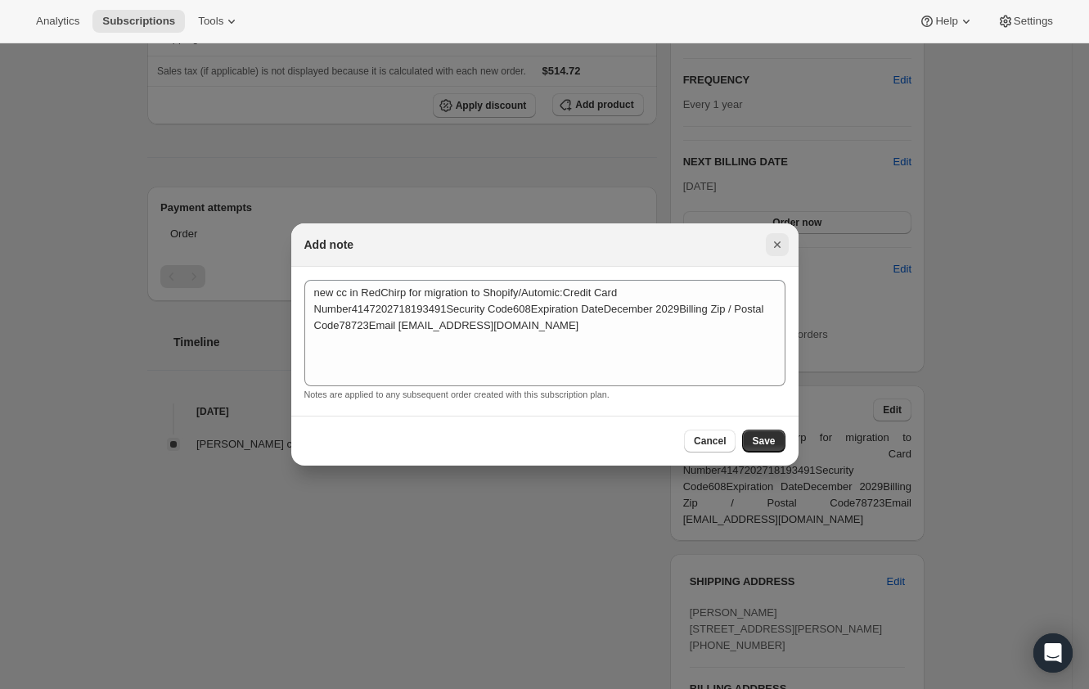
click at [766, 244] on button "Close" at bounding box center [777, 244] width 23 height 23
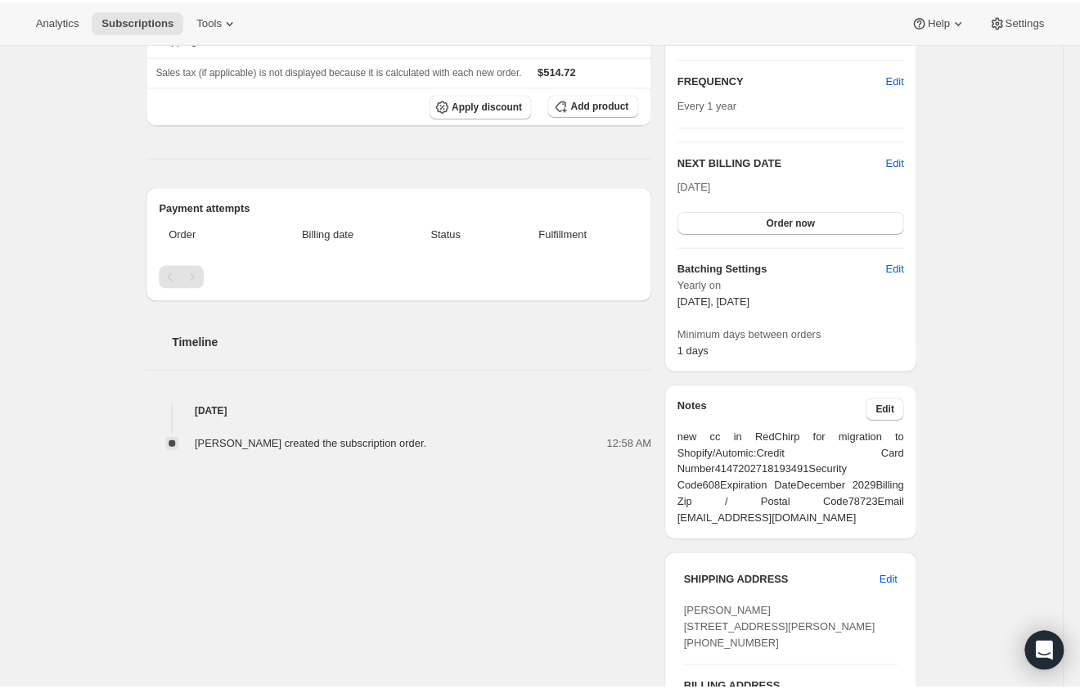
scroll to position [0, 0]
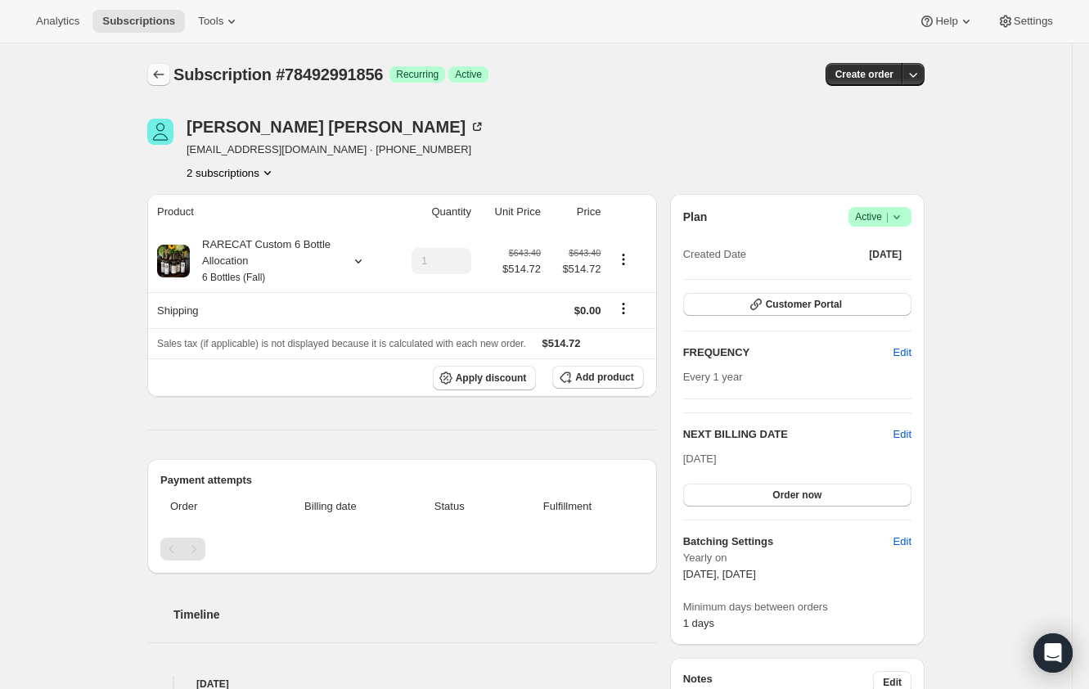
click at [157, 75] on icon "Subscriptions" at bounding box center [159, 74] width 16 height 16
